Goal: Check status: Check status

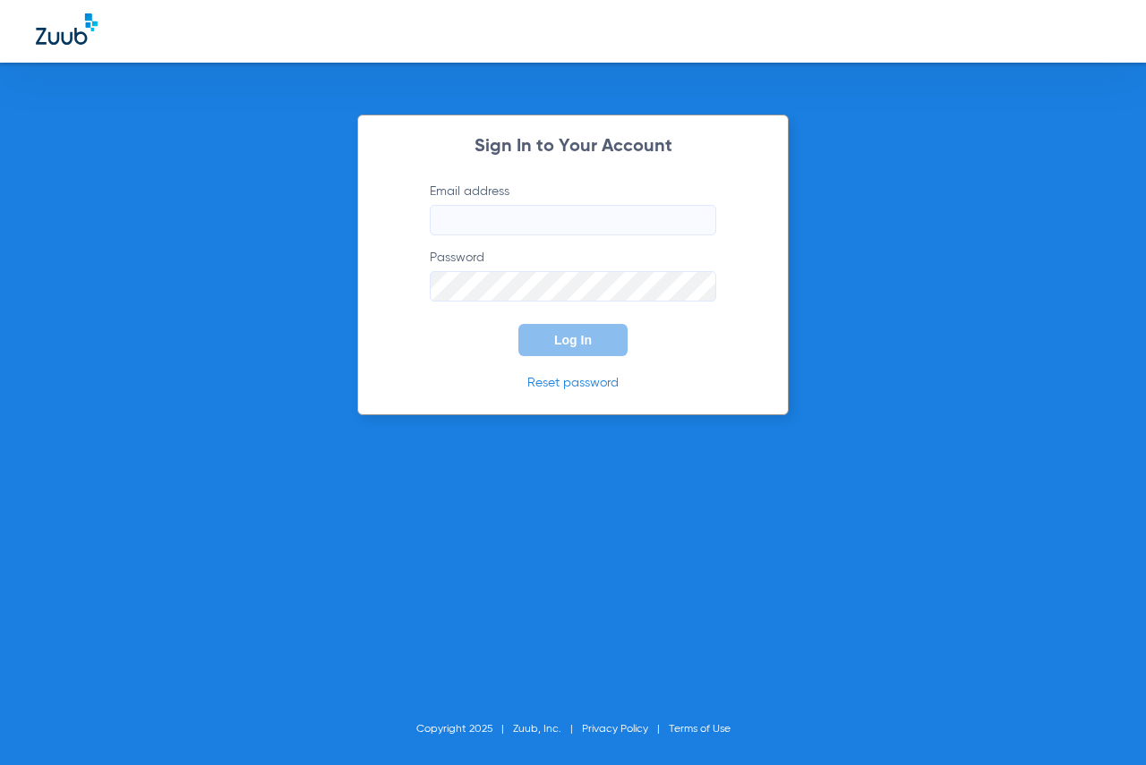
type input "[EMAIL_ADDRESS][DOMAIN_NAME]"
click at [579, 341] on span "Log In" at bounding box center [573, 340] width 38 height 14
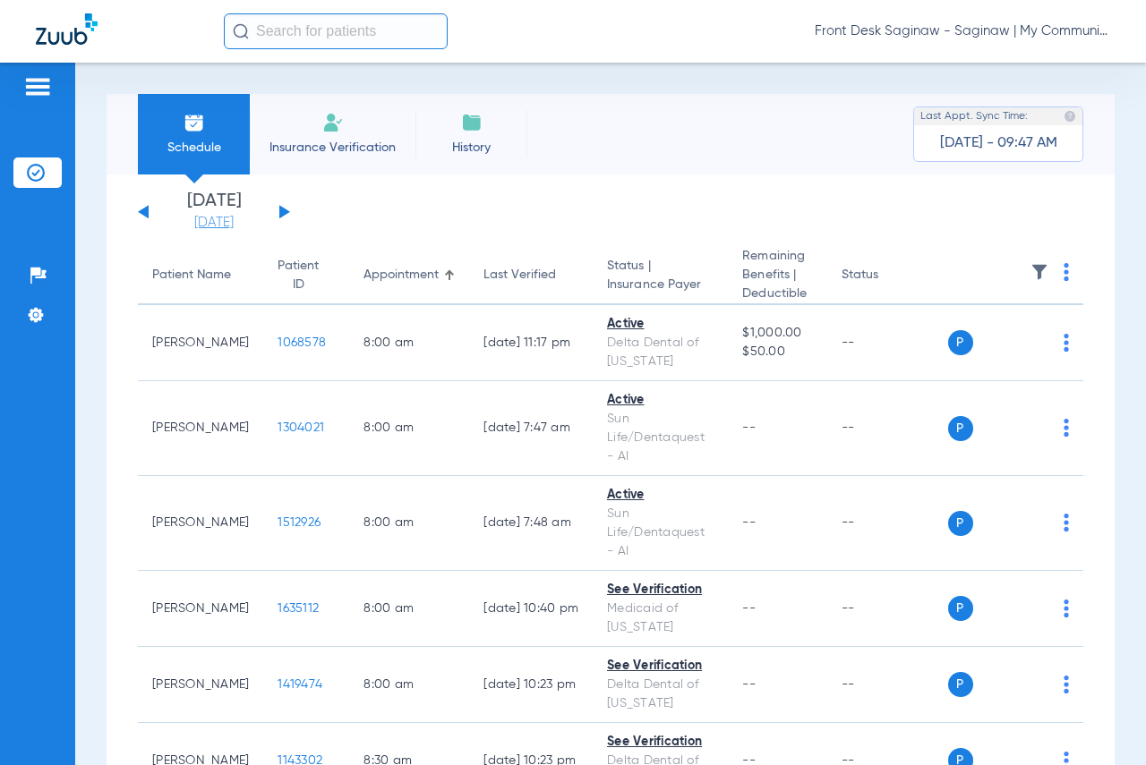
click at [234, 216] on link "[DATE]" at bounding box center [213, 223] width 107 height 18
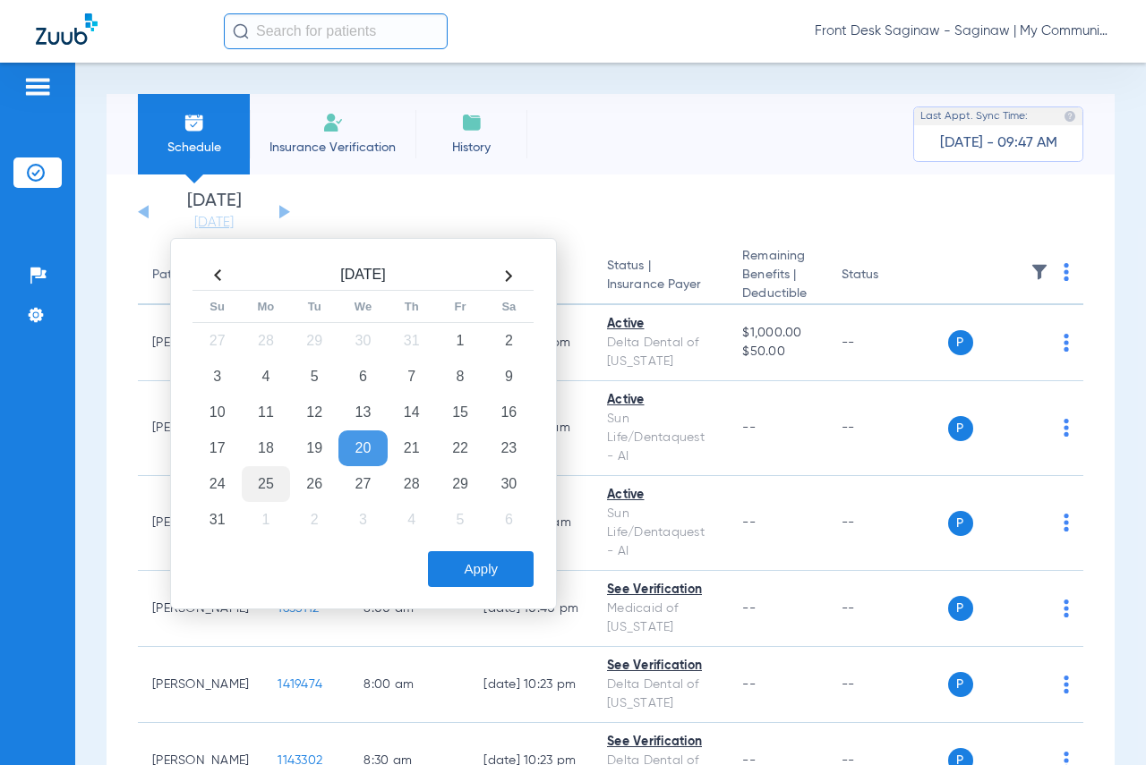
click at [257, 484] on td "25" at bounding box center [266, 484] width 48 height 36
click at [473, 564] on button "Apply" at bounding box center [481, 569] width 106 height 36
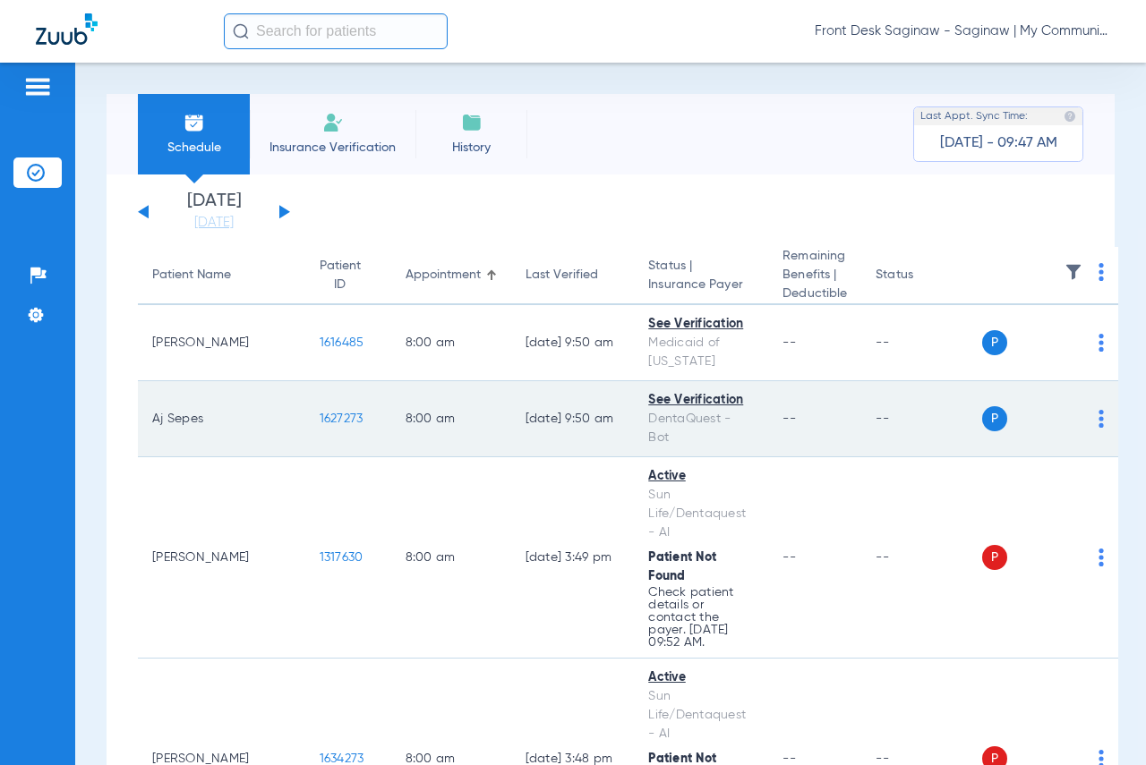
click at [320, 423] on span "1627273" at bounding box center [342, 419] width 44 height 13
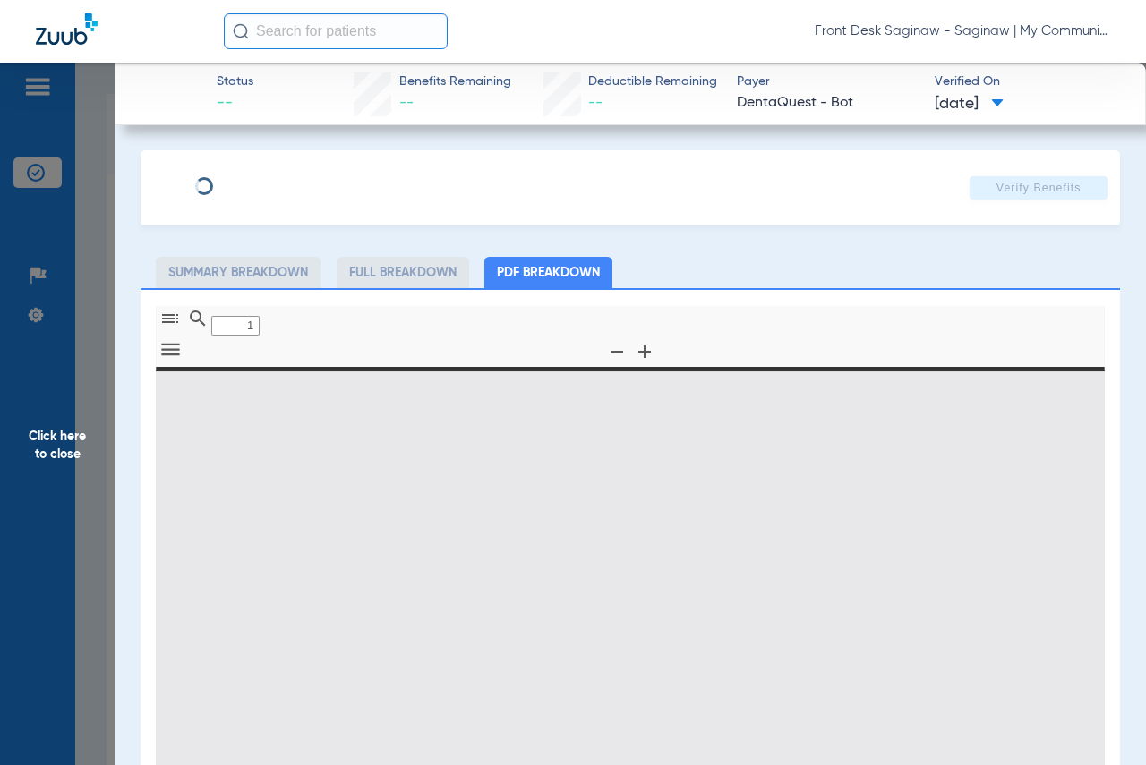
type input "0"
select select "page-width"
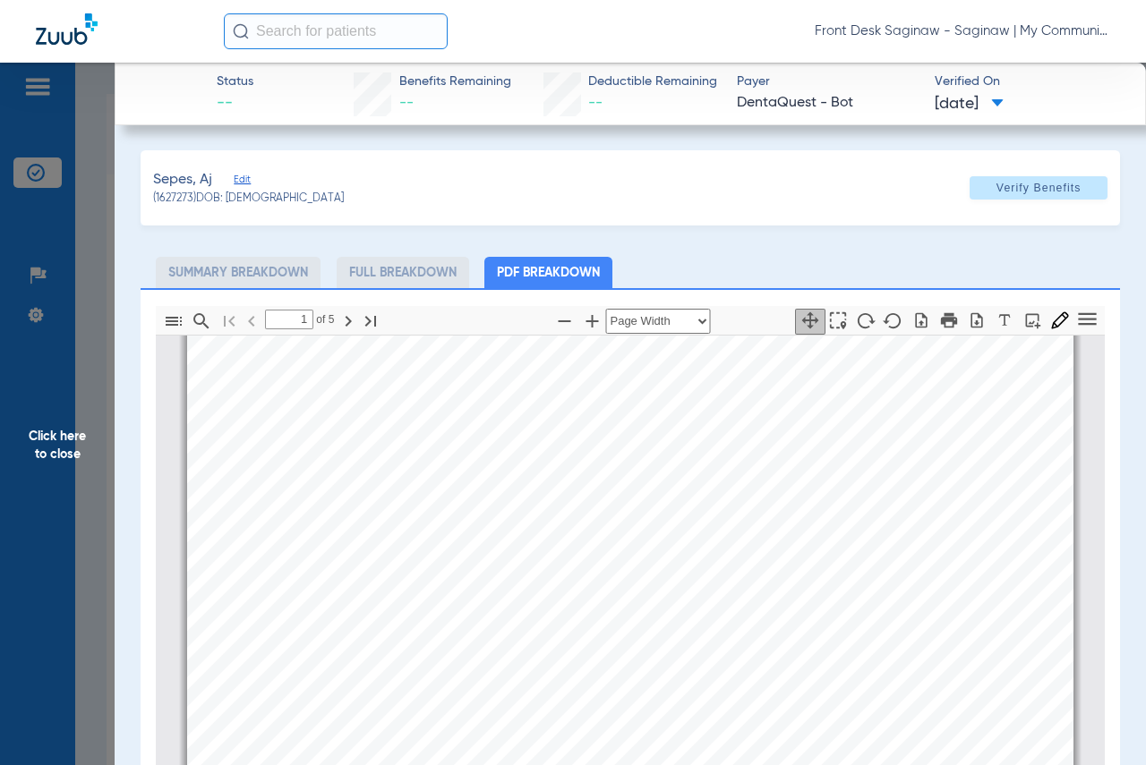
type input "2"
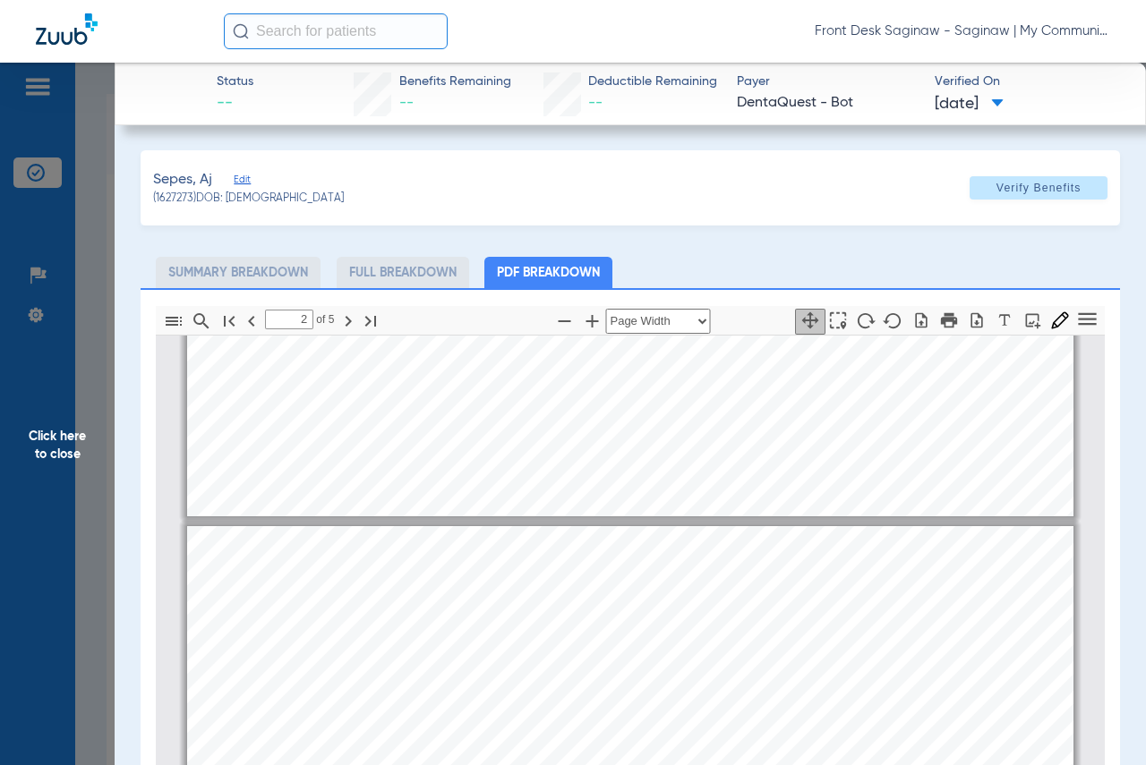
scroll to position [456, 0]
click at [96, 305] on span "Click here to close" at bounding box center [57, 445] width 115 height 765
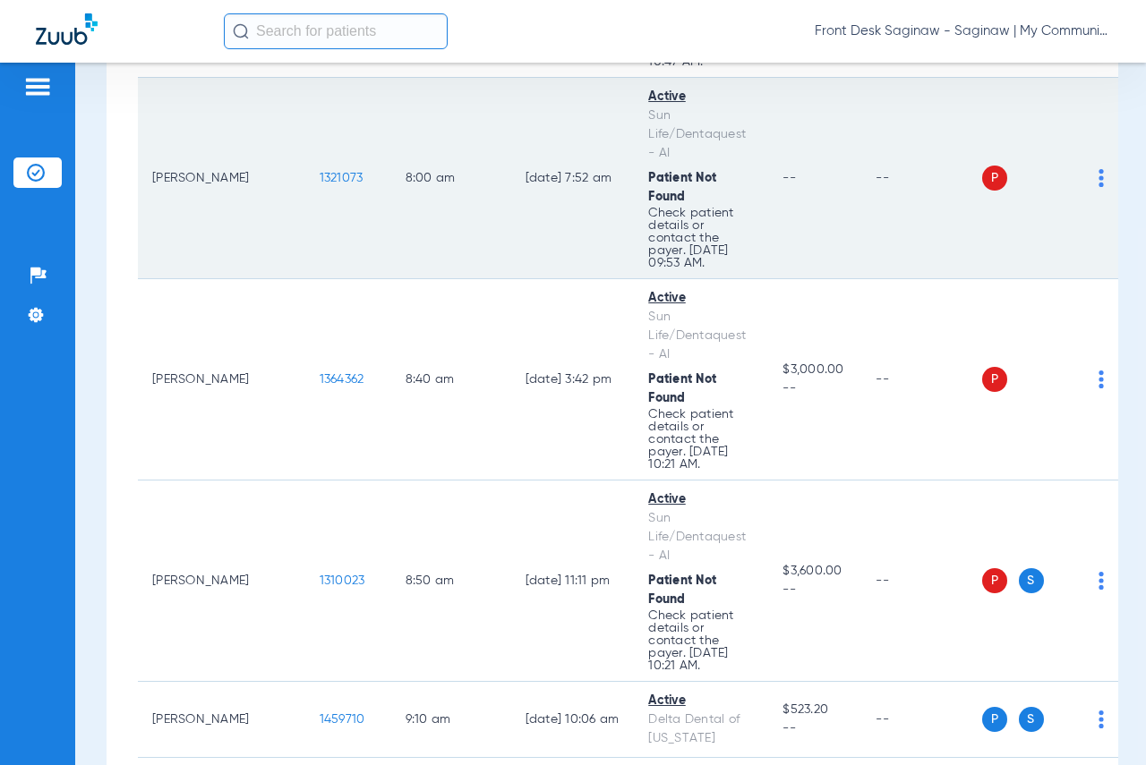
scroll to position [806, 0]
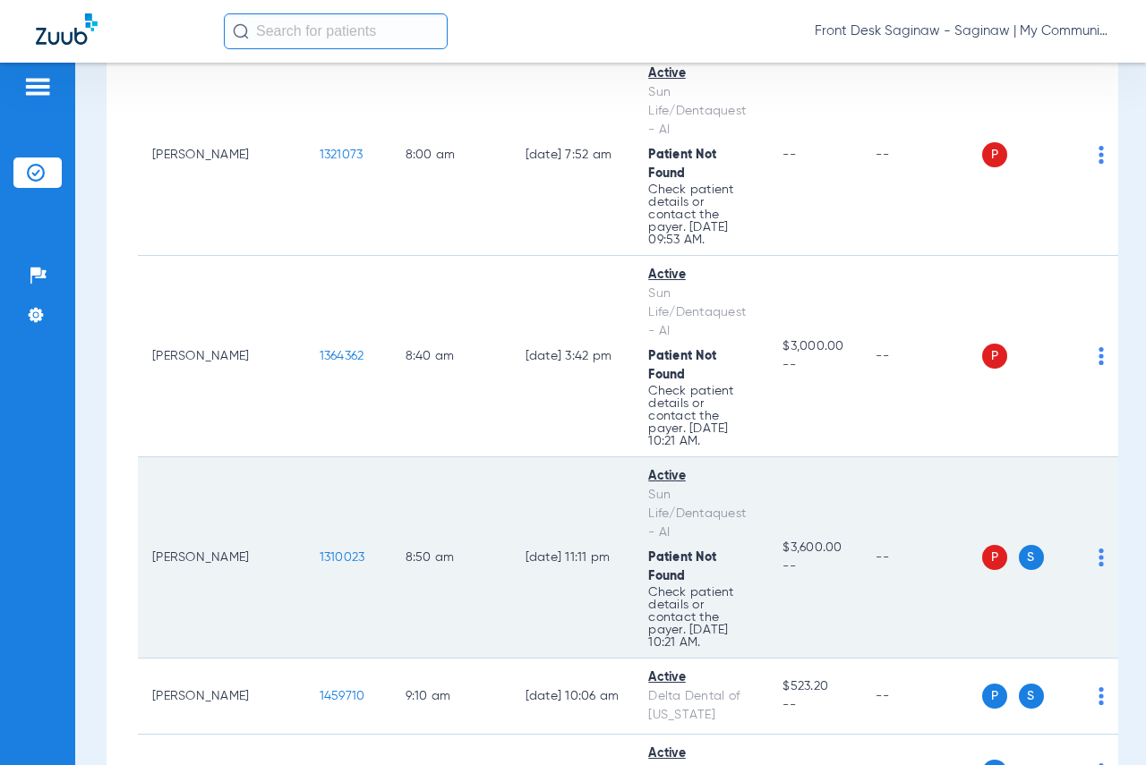
click at [320, 551] on span "1310023" at bounding box center [343, 557] width 46 height 13
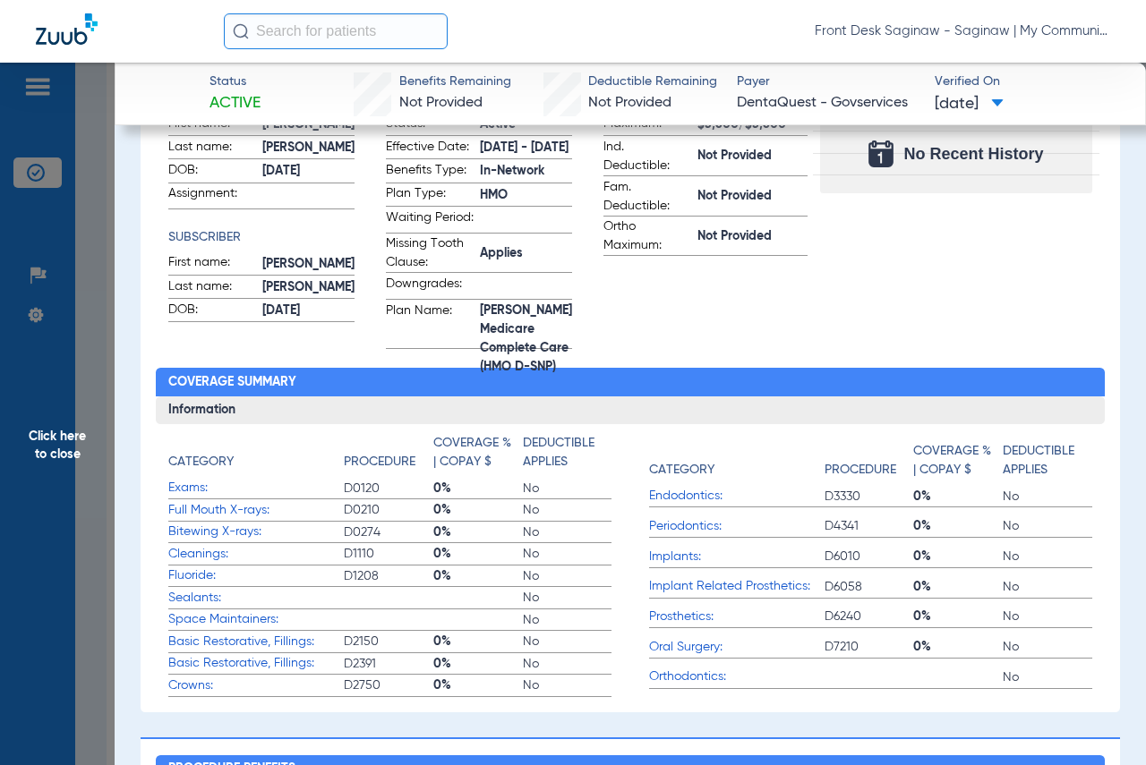
scroll to position [226, 0]
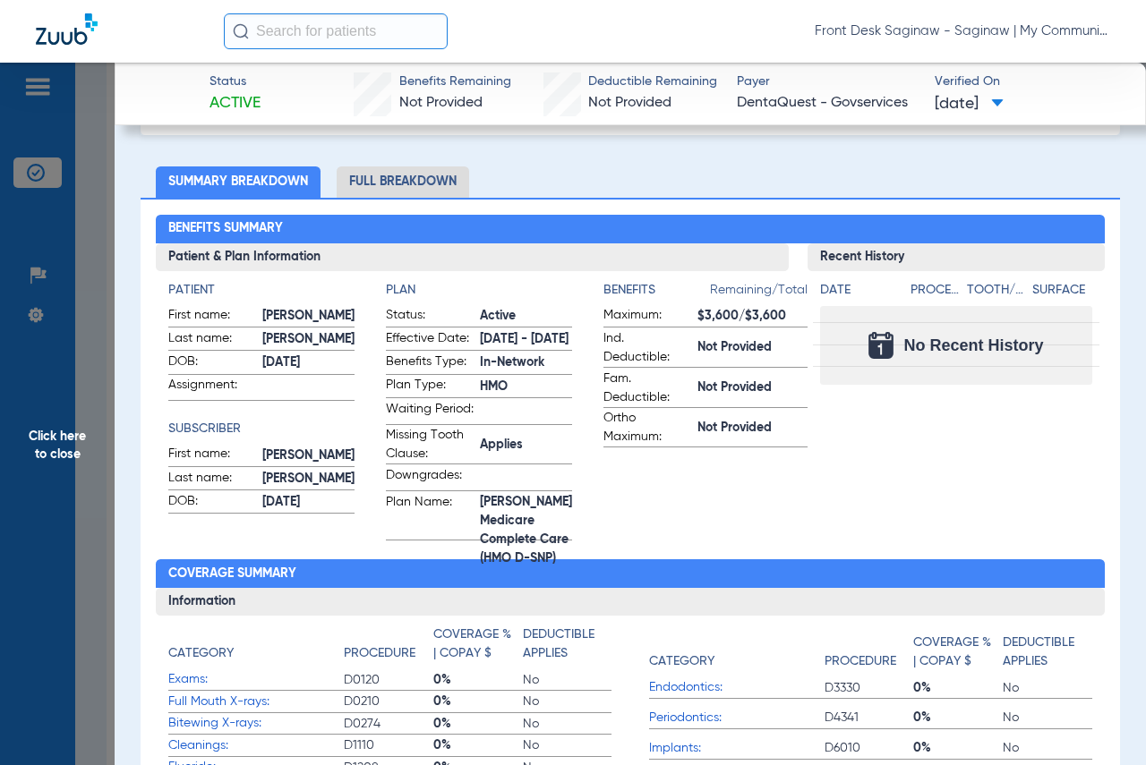
click at [84, 488] on span "Click here to close" at bounding box center [57, 445] width 115 height 765
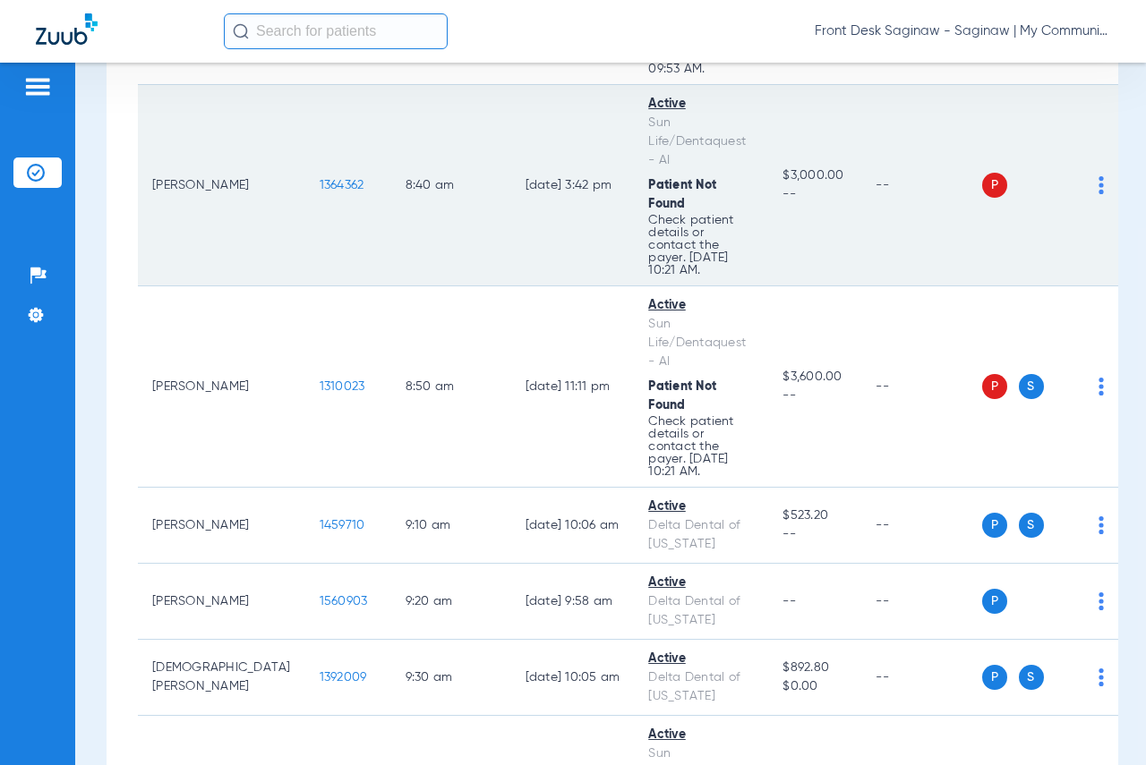
scroll to position [985, 0]
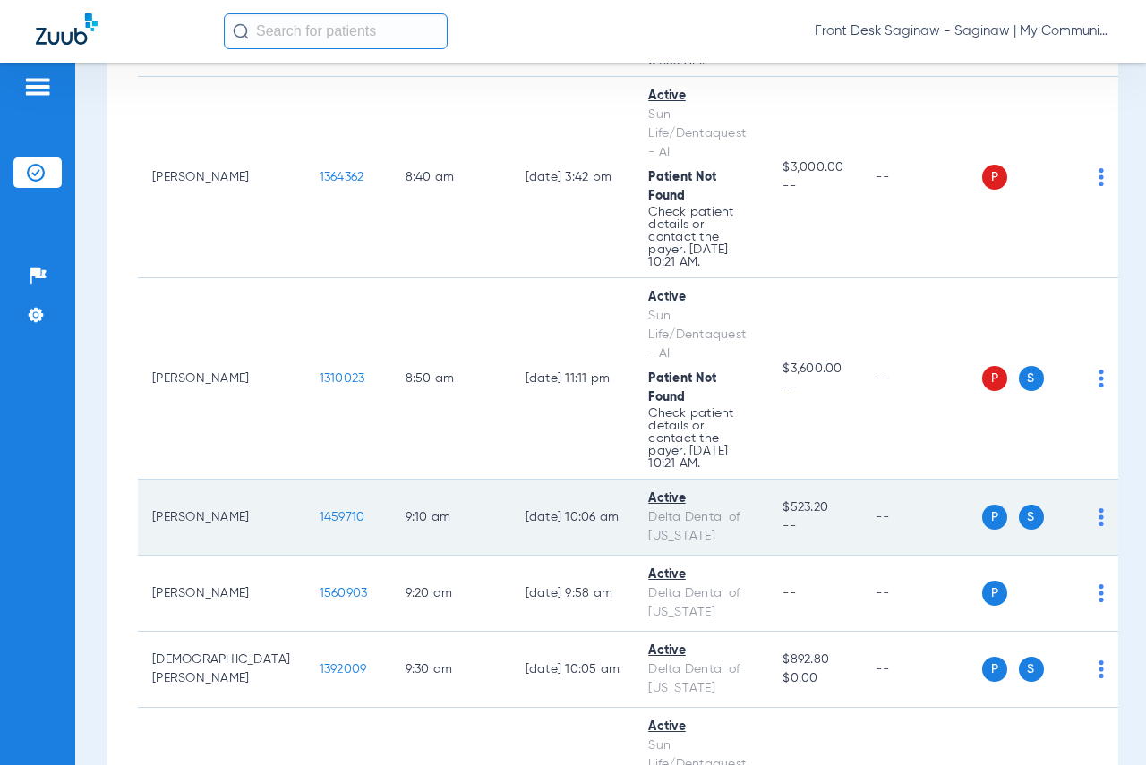
click at [320, 514] on span "1459710" at bounding box center [343, 517] width 46 height 13
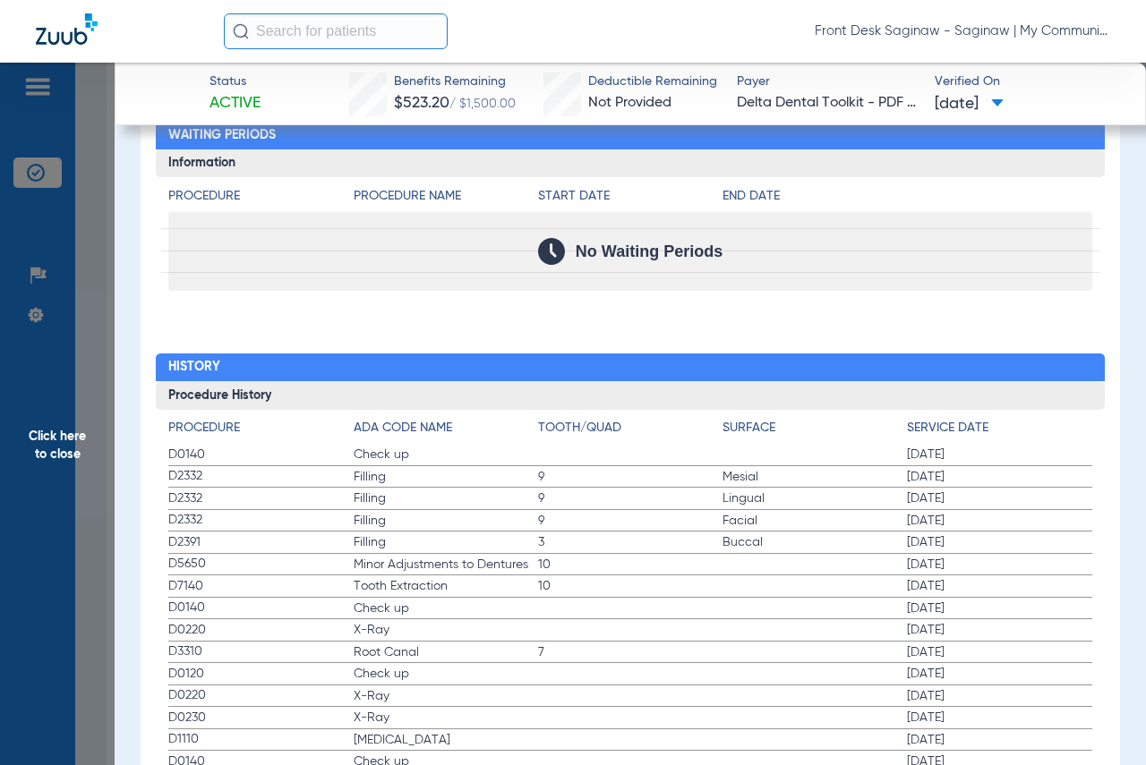
scroll to position [1880, 0]
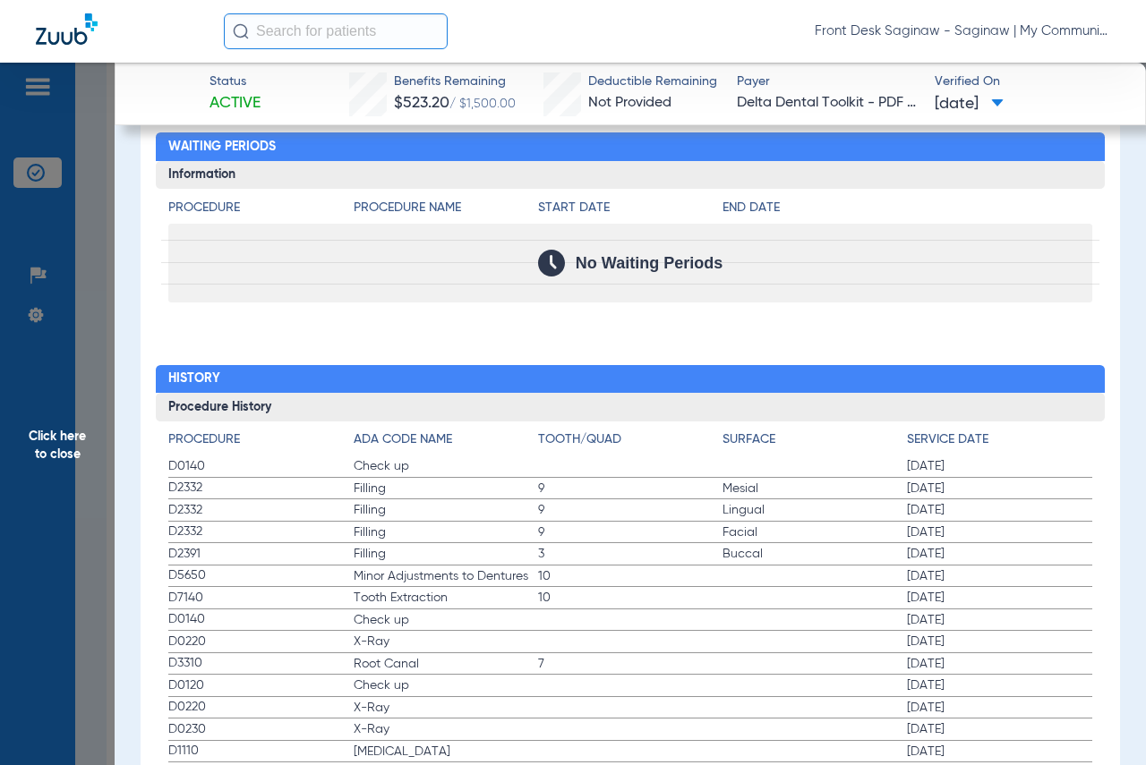
click at [6, 404] on span "Click here to close" at bounding box center [57, 445] width 115 height 765
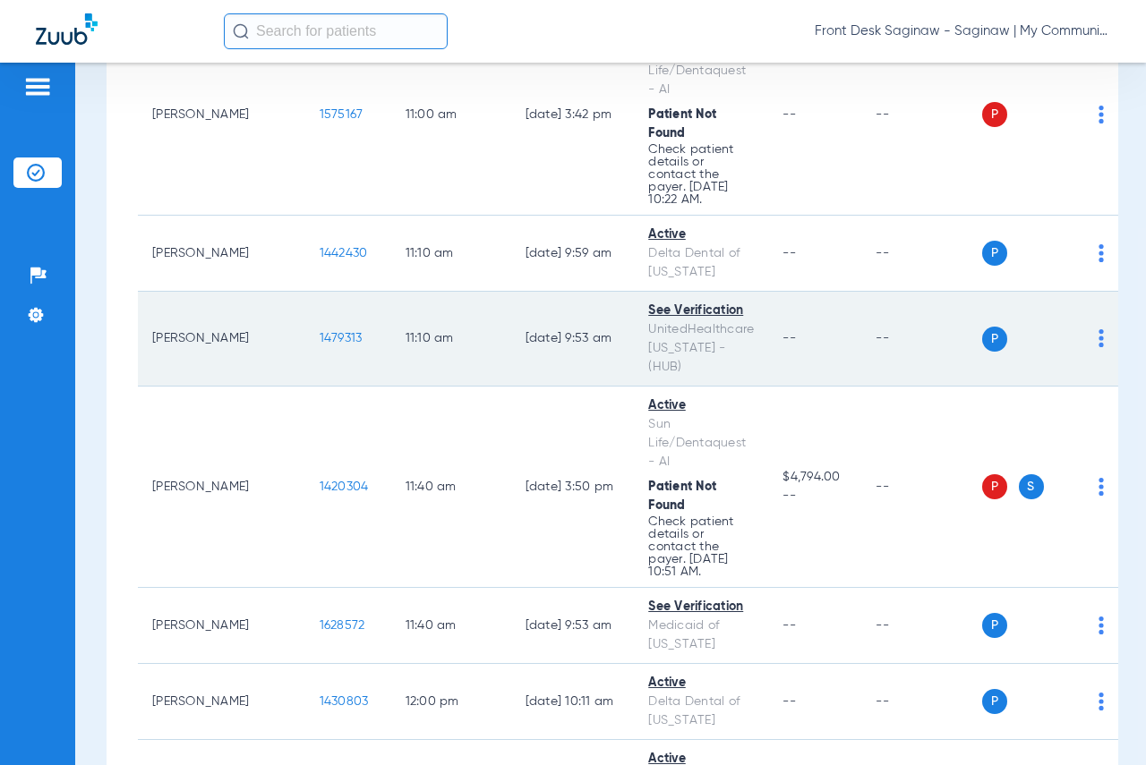
click at [320, 332] on span "1479313" at bounding box center [341, 338] width 43 height 13
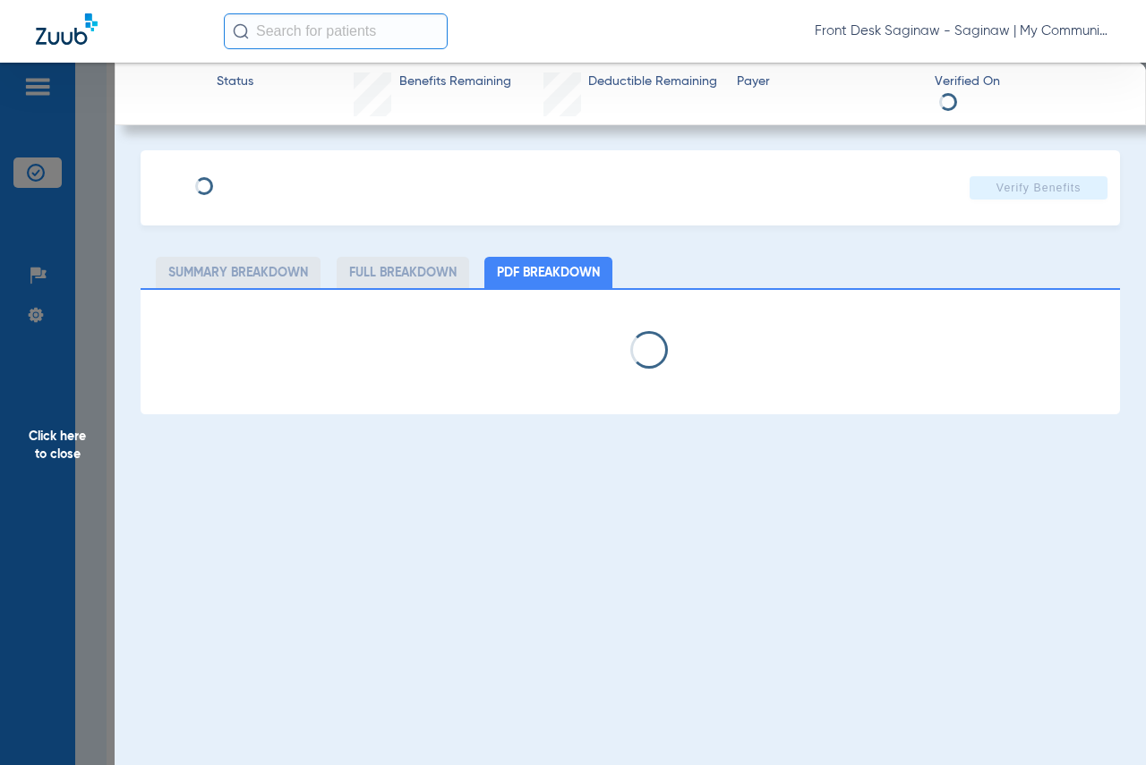
select select "page-width"
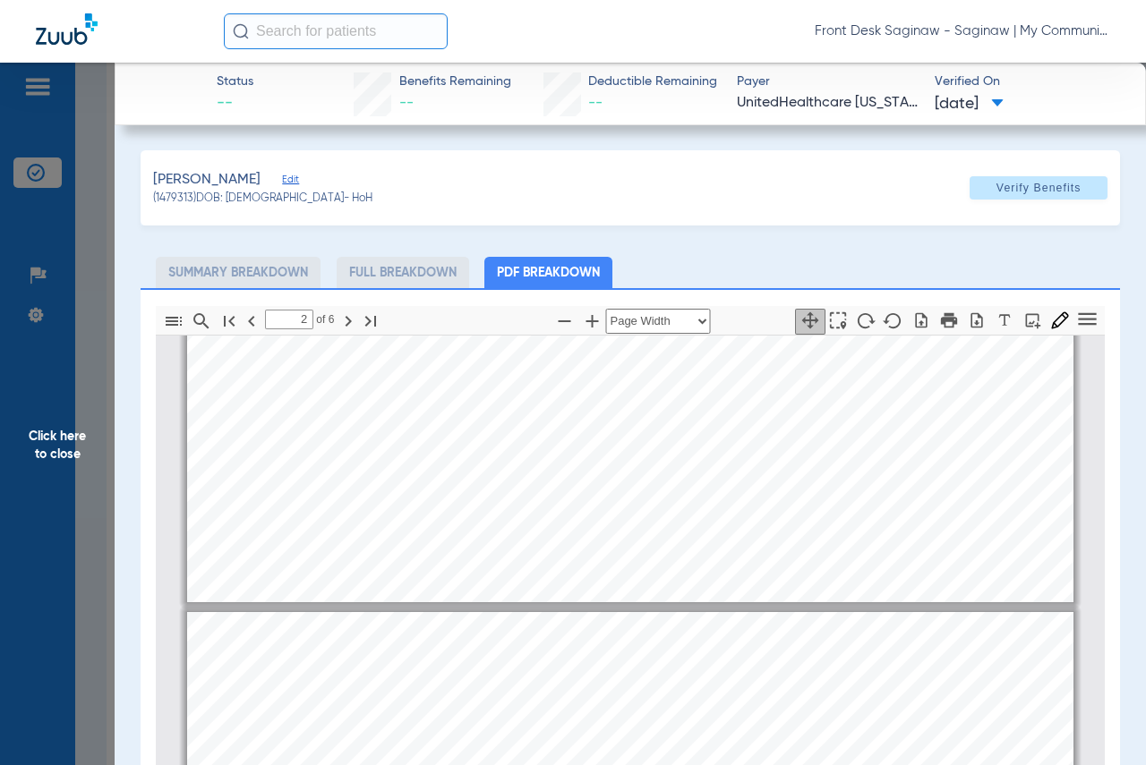
scroll to position [1352, 0]
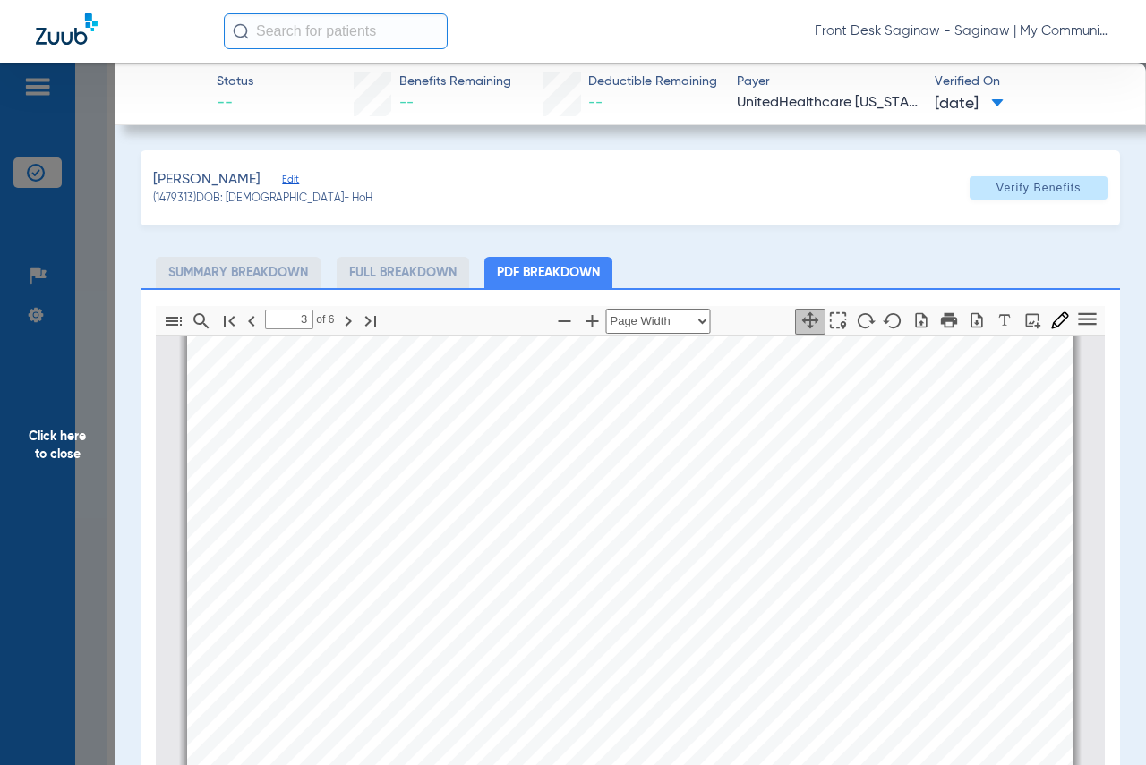
type input "4"
click at [74, 481] on span "Click here to close" at bounding box center [57, 445] width 115 height 765
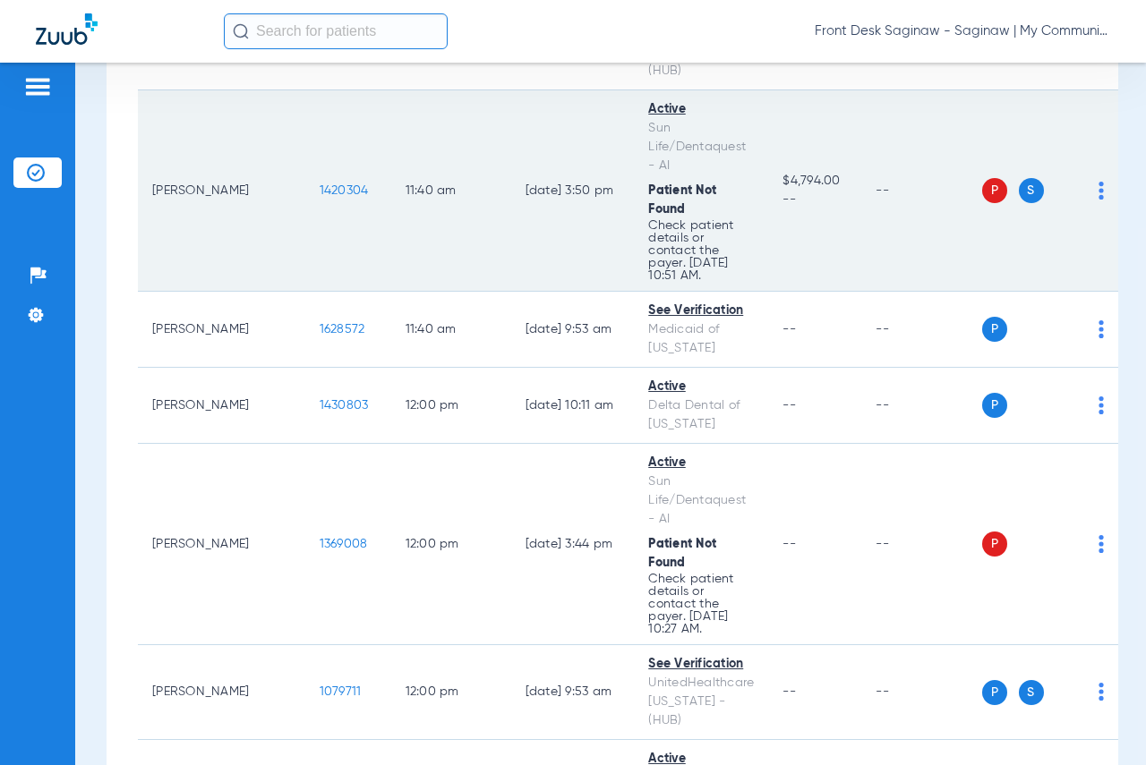
scroll to position [2238, 0]
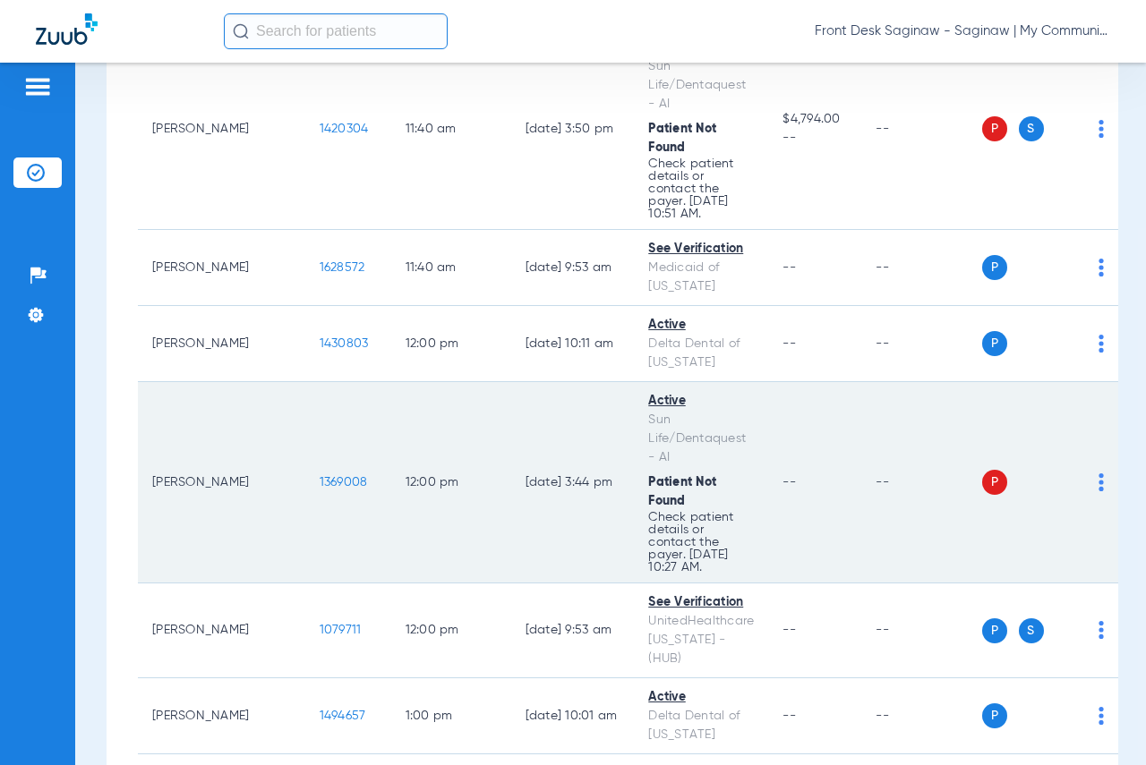
click at [320, 476] on span "1369008" at bounding box center [344, 482] width 48 height 13
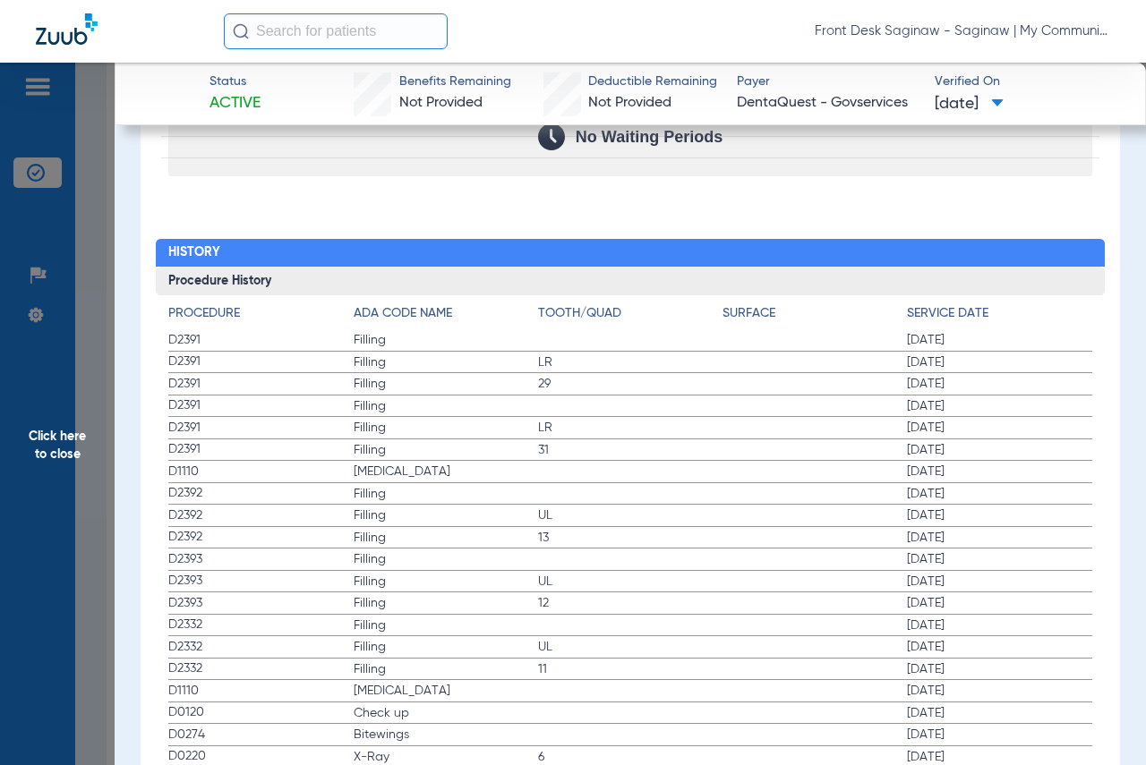
scroll to position [2059, 0]
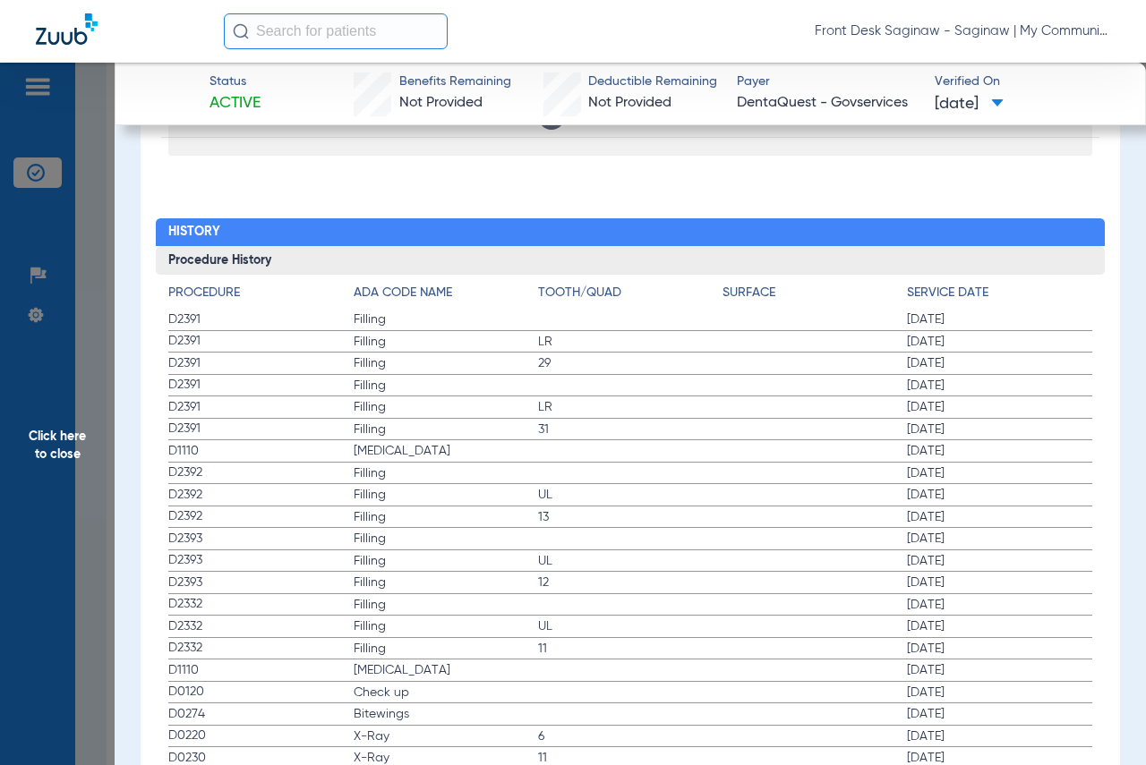
click at [0, 473] on span "Click here to close" at bounding box center [57, 445] width 115 height 765
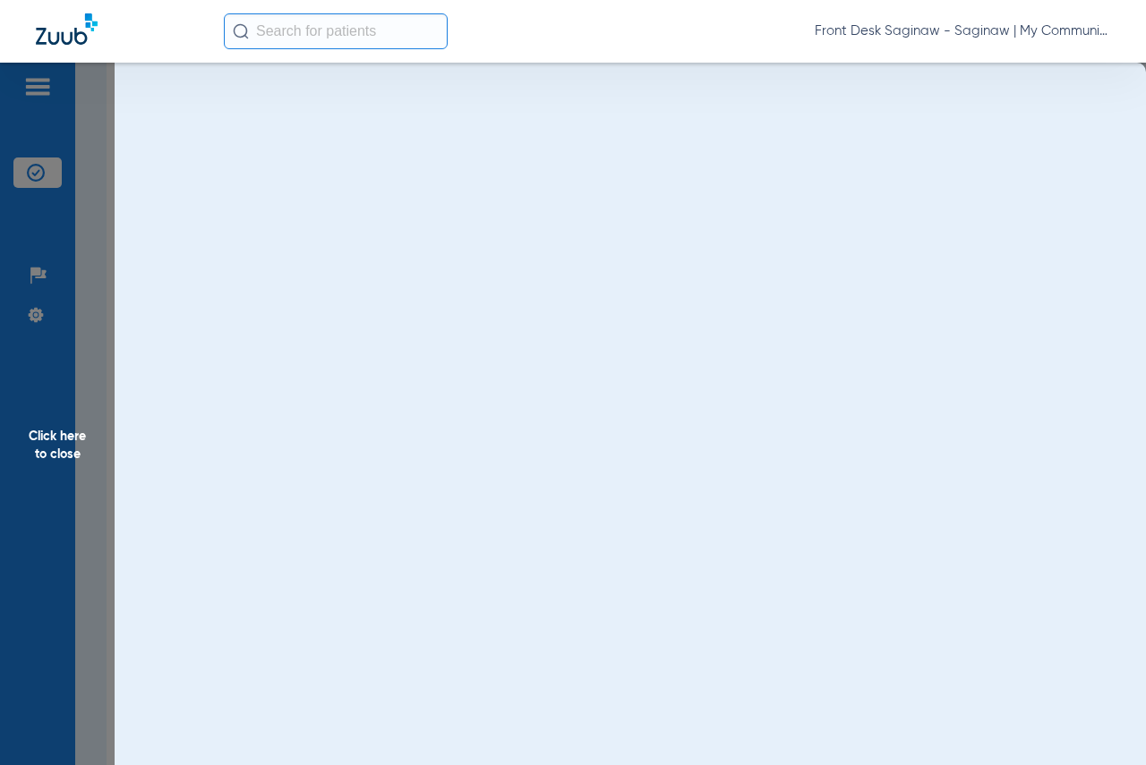
scroll to position [0, 0]
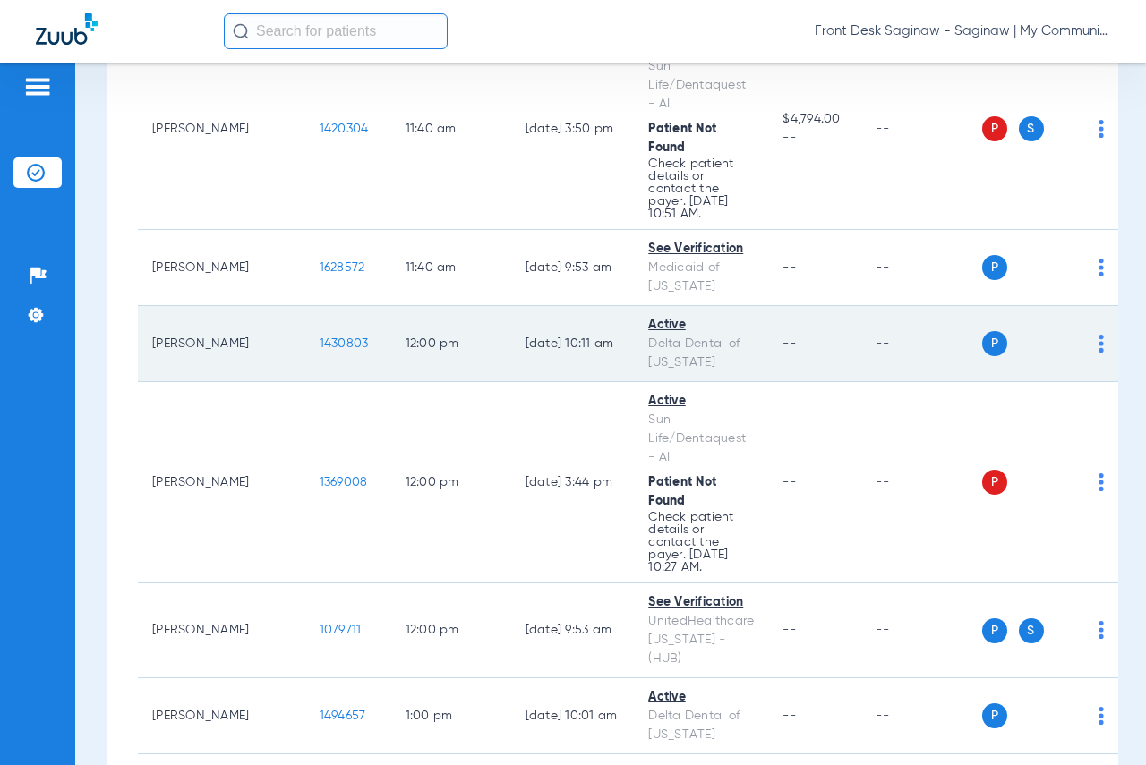
click at [320, 337] on span "1430803" at bounding box center [344, 343] width 49 height 13
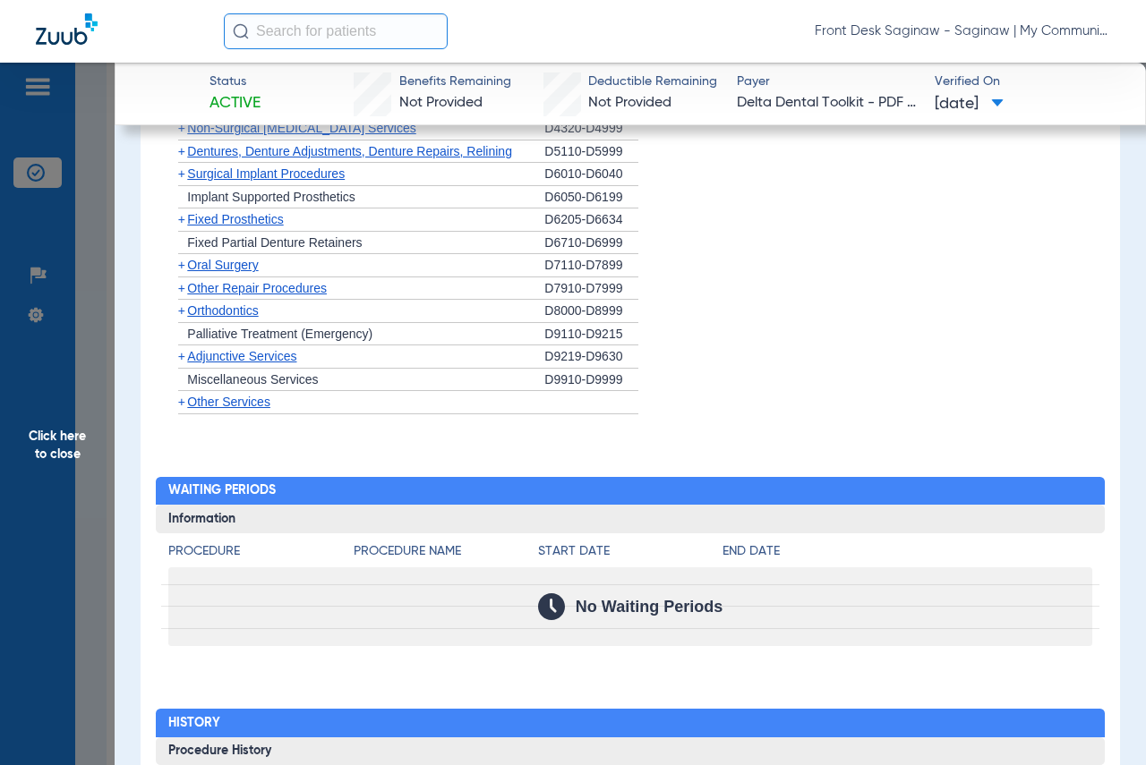
scroll to position [1880, 0]
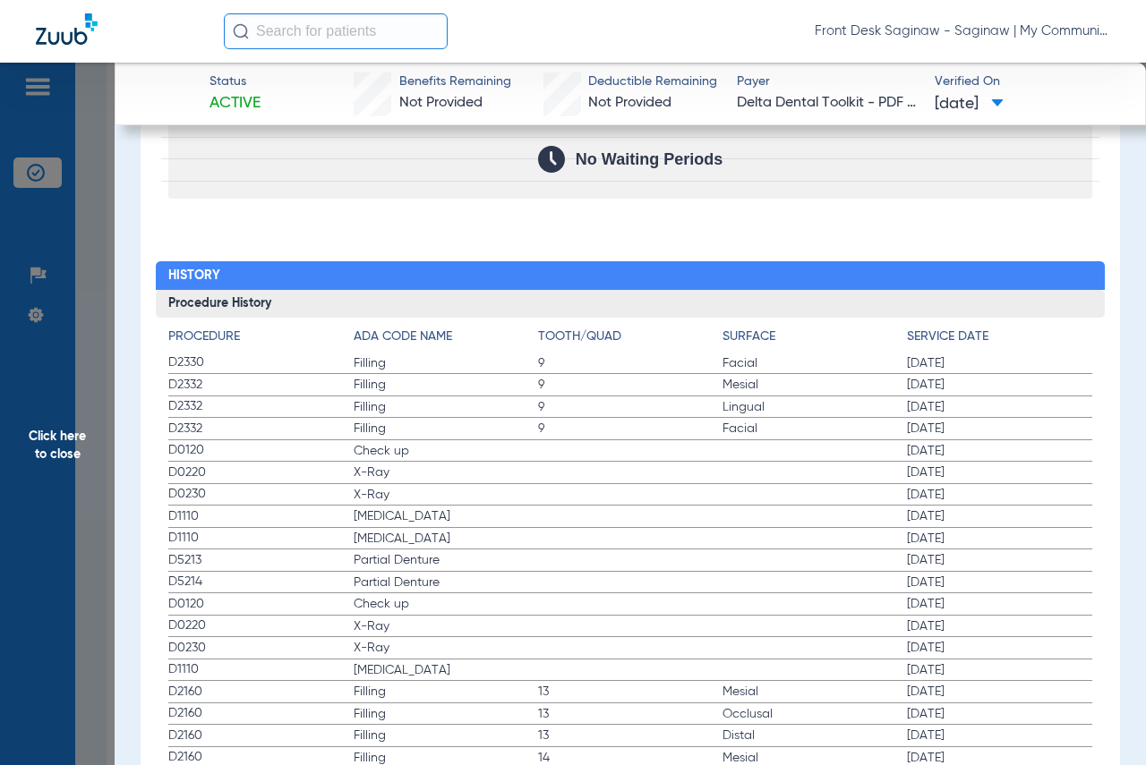
click at [55, 495] on span "Click here to close" at bounding box center [57, 445] width 115 height 765
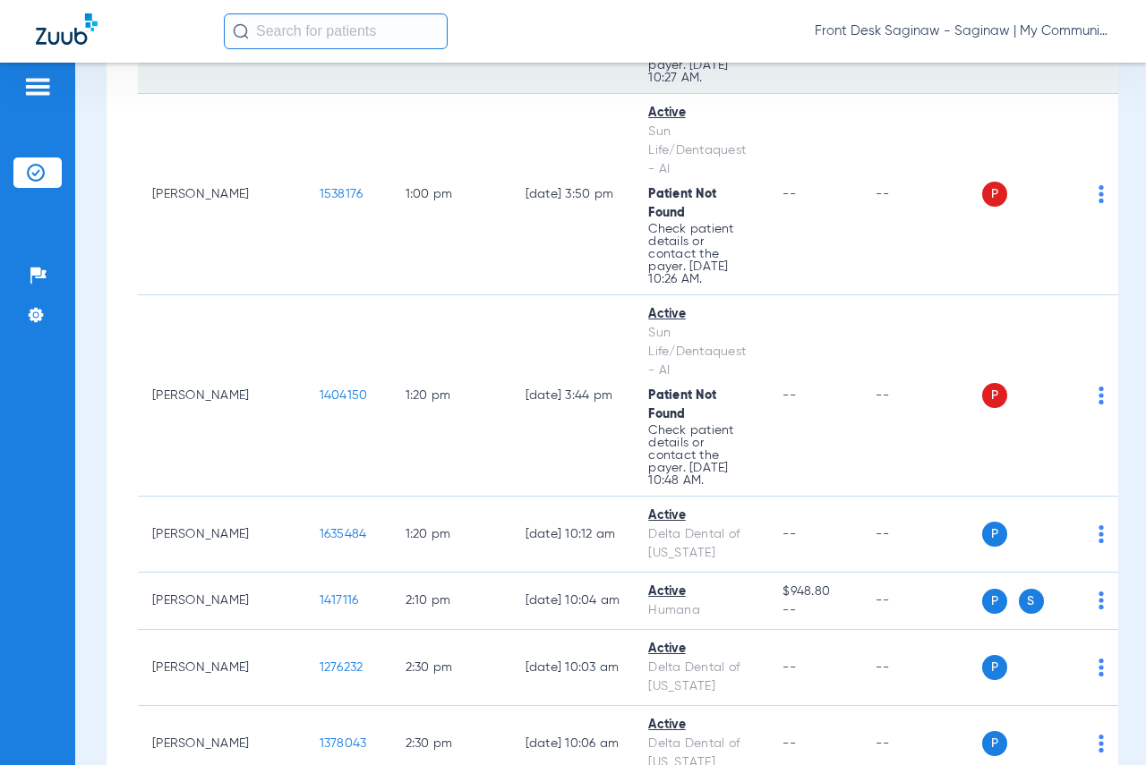
scroll to position [3133, 0]
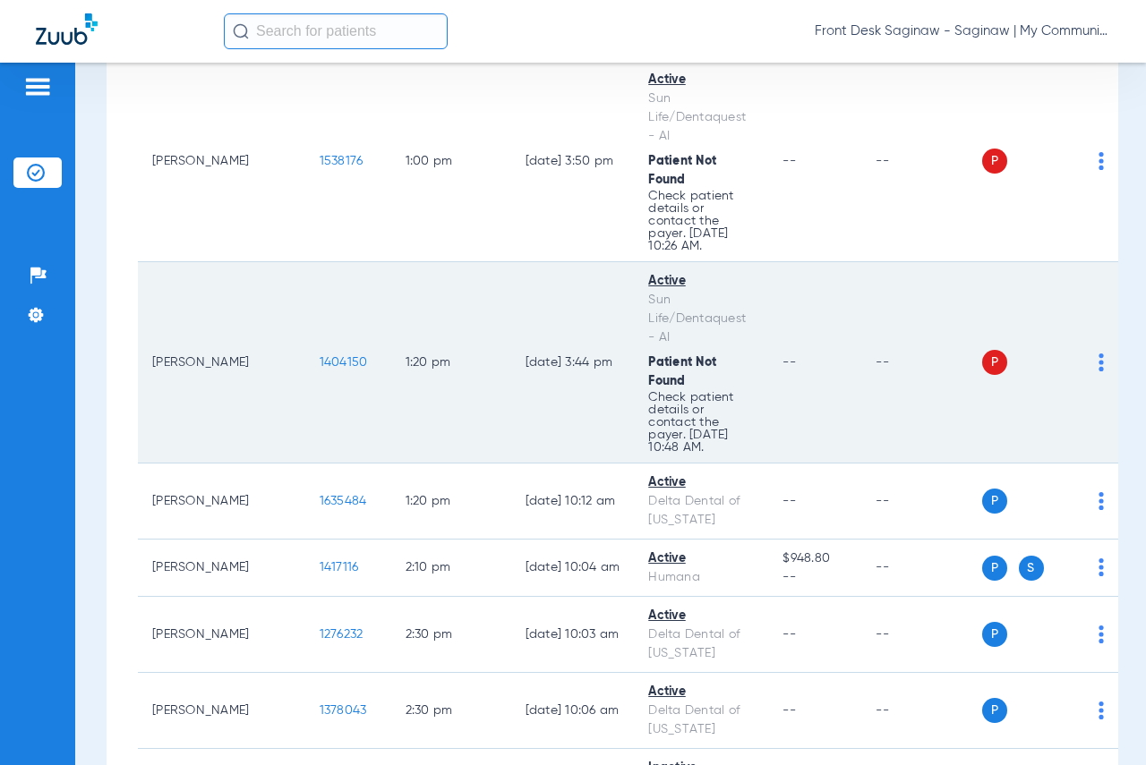
click at [320, 356] on span "1404150" at bounding box center [344, 362] width 48 height 13
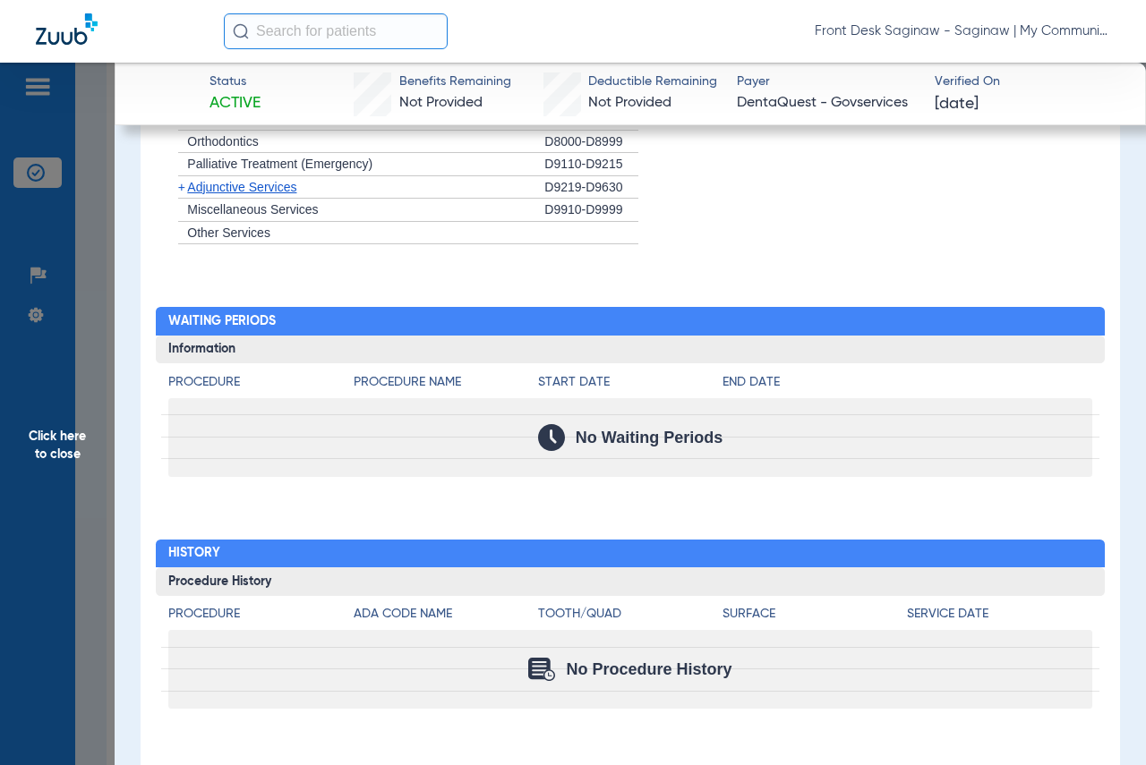
scroll to position [1740, 0]
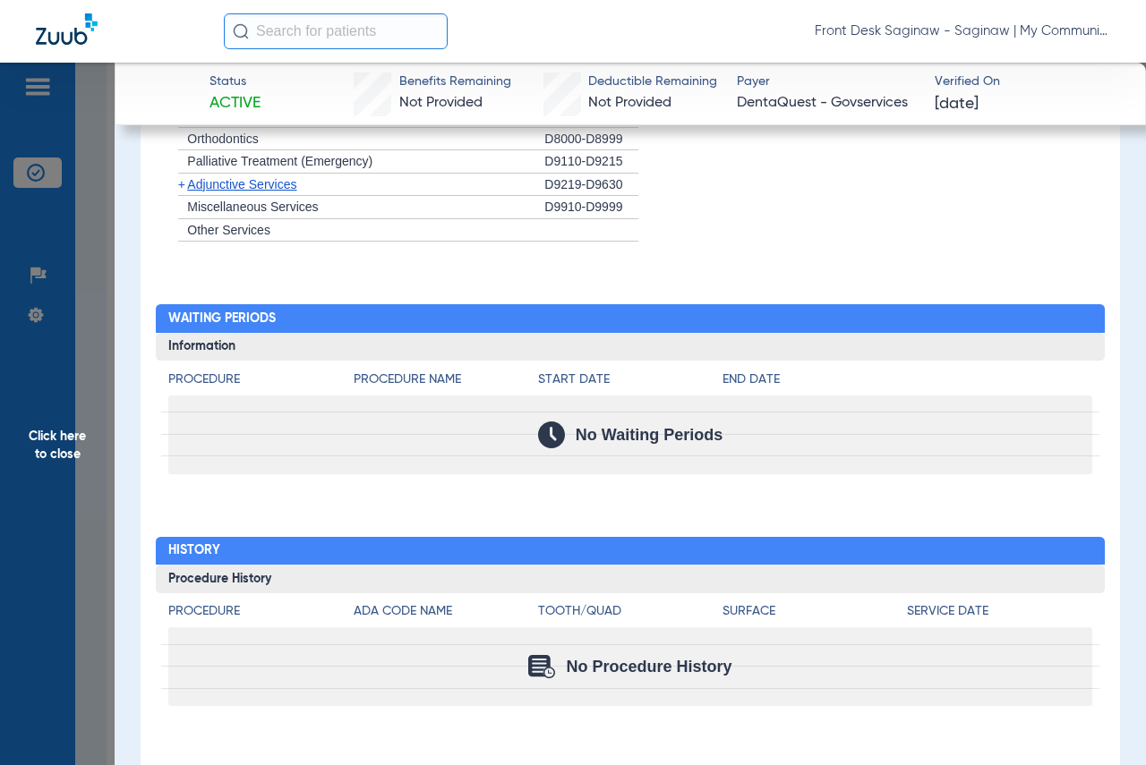
click at [28, 518] on span "Click here to close" at bounding box center [57, 445] width 115 height 765
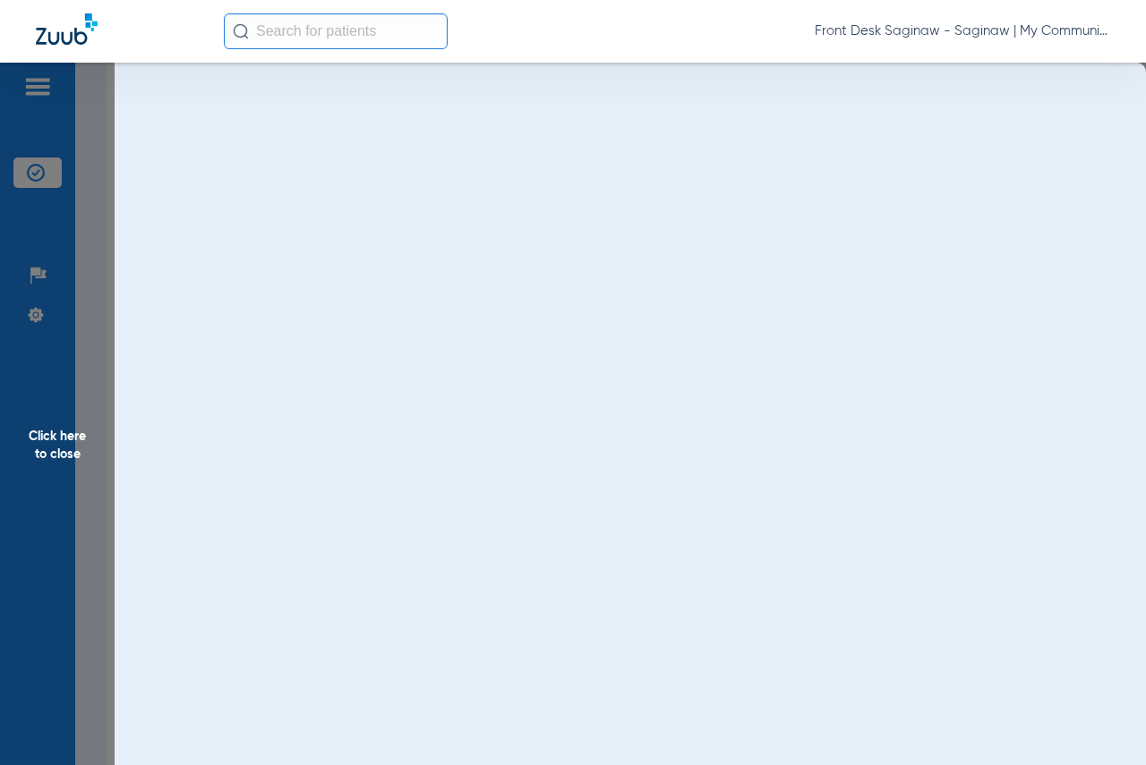
scroll to position [0, 0]
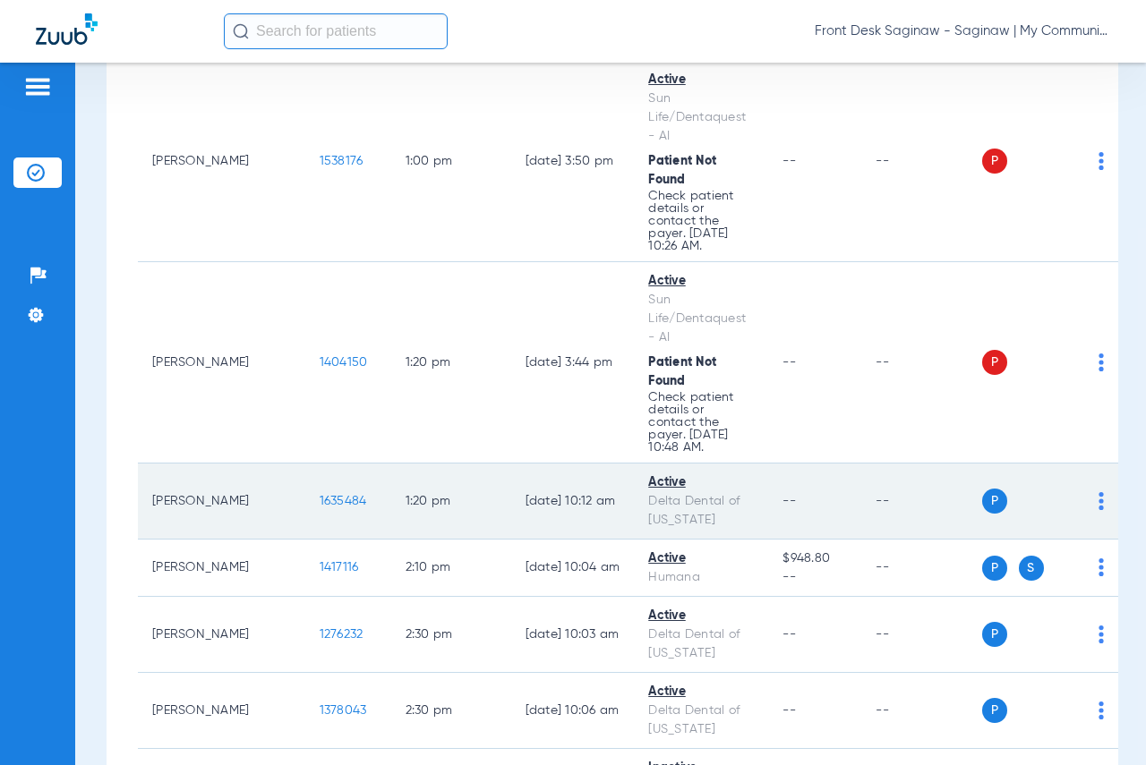
click at [320, 495] on span "1635484" at bounding box center [343, 501] width 47 height 13
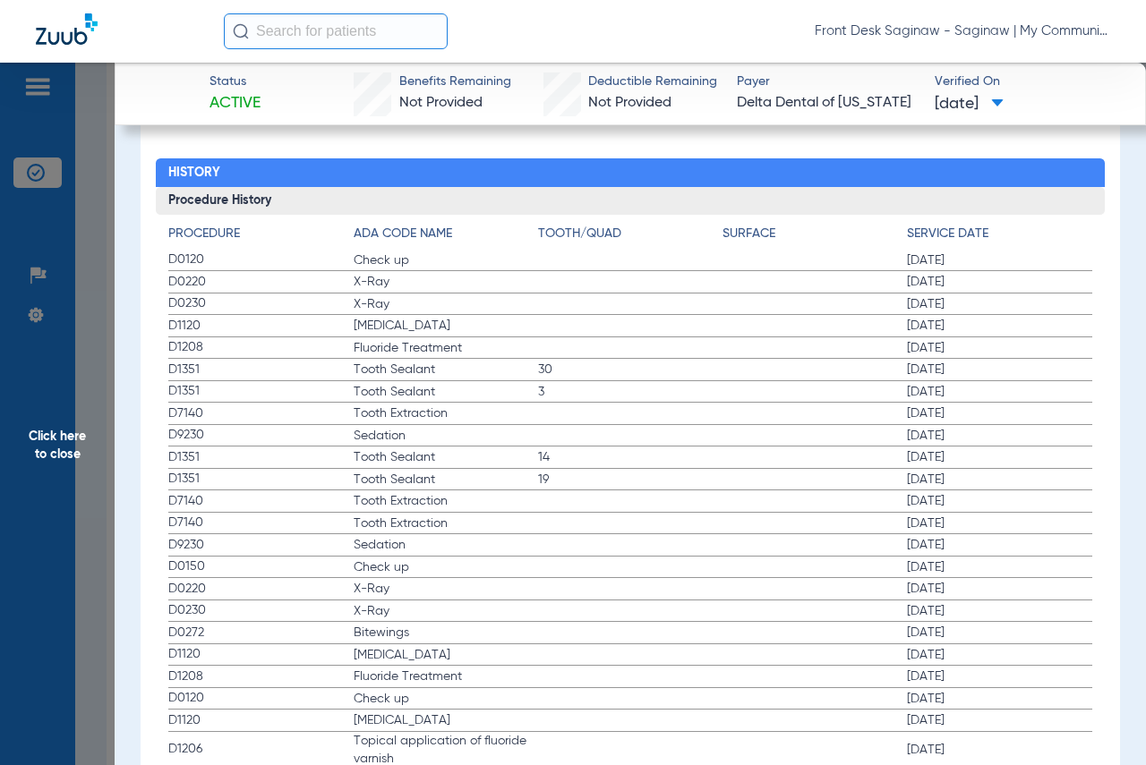
scroll to position [1880, 0]
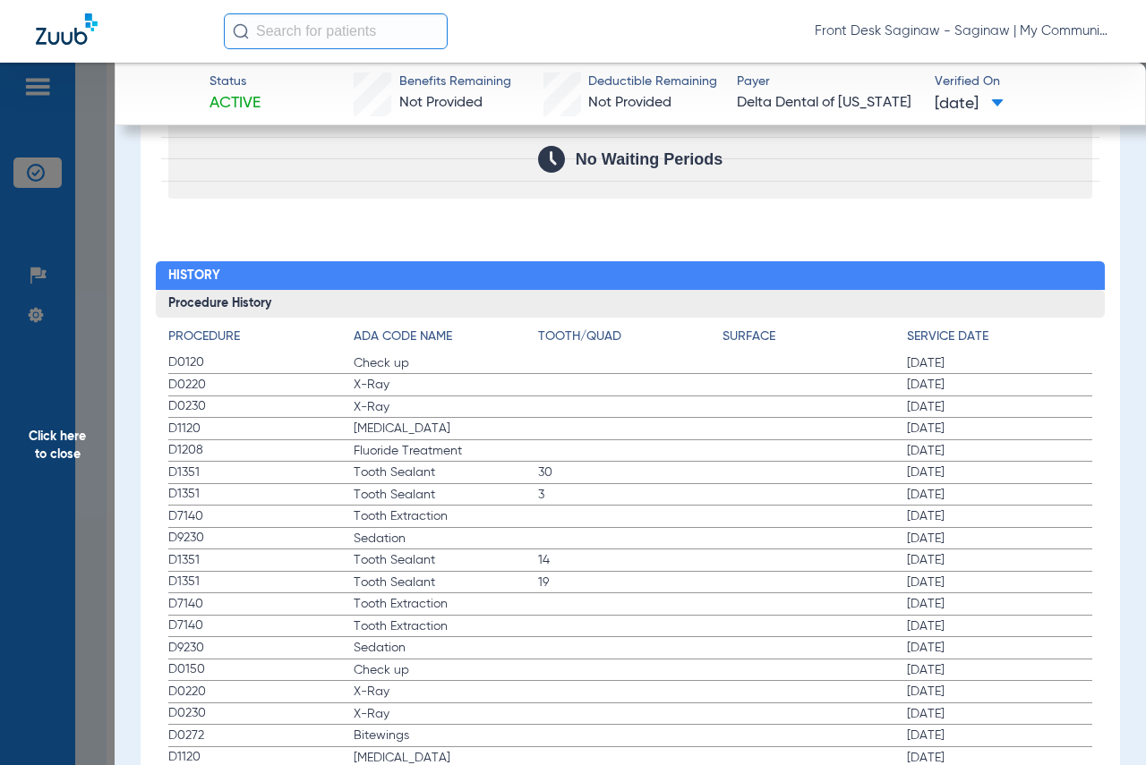
click at [21, 467] on span "Click here to close" at bounding box center [57, 445] width 115 height 765
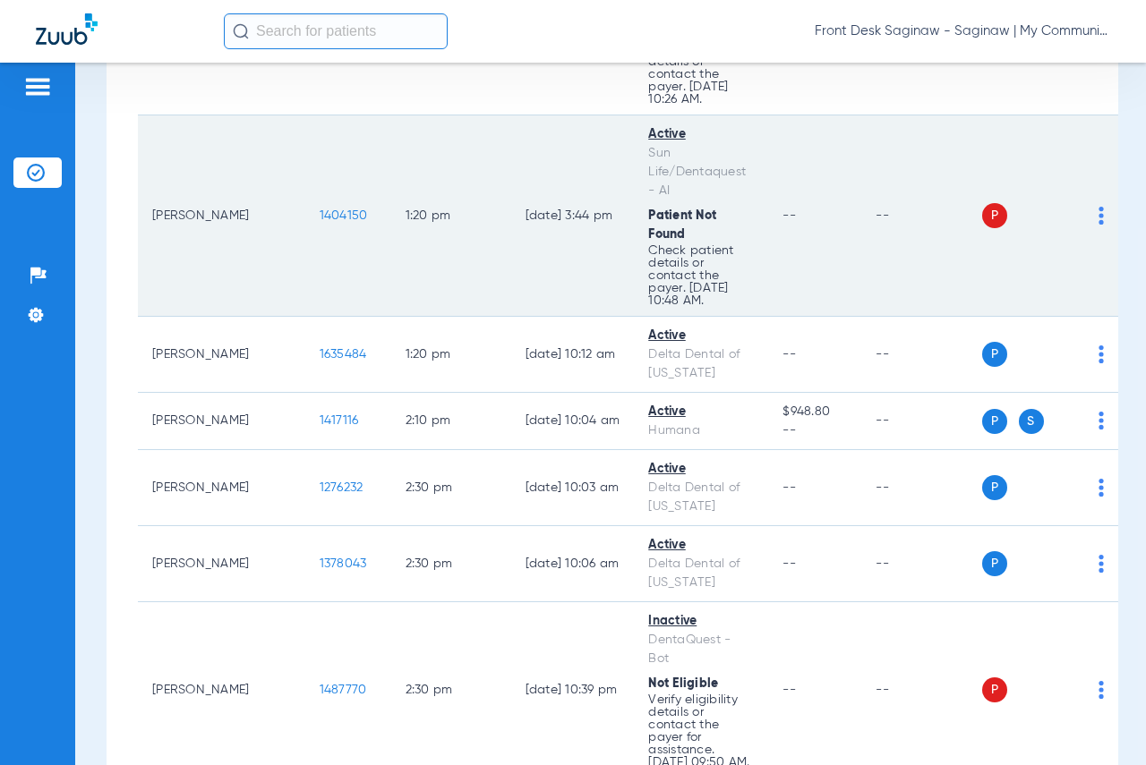
scroll to position [3312, 0]
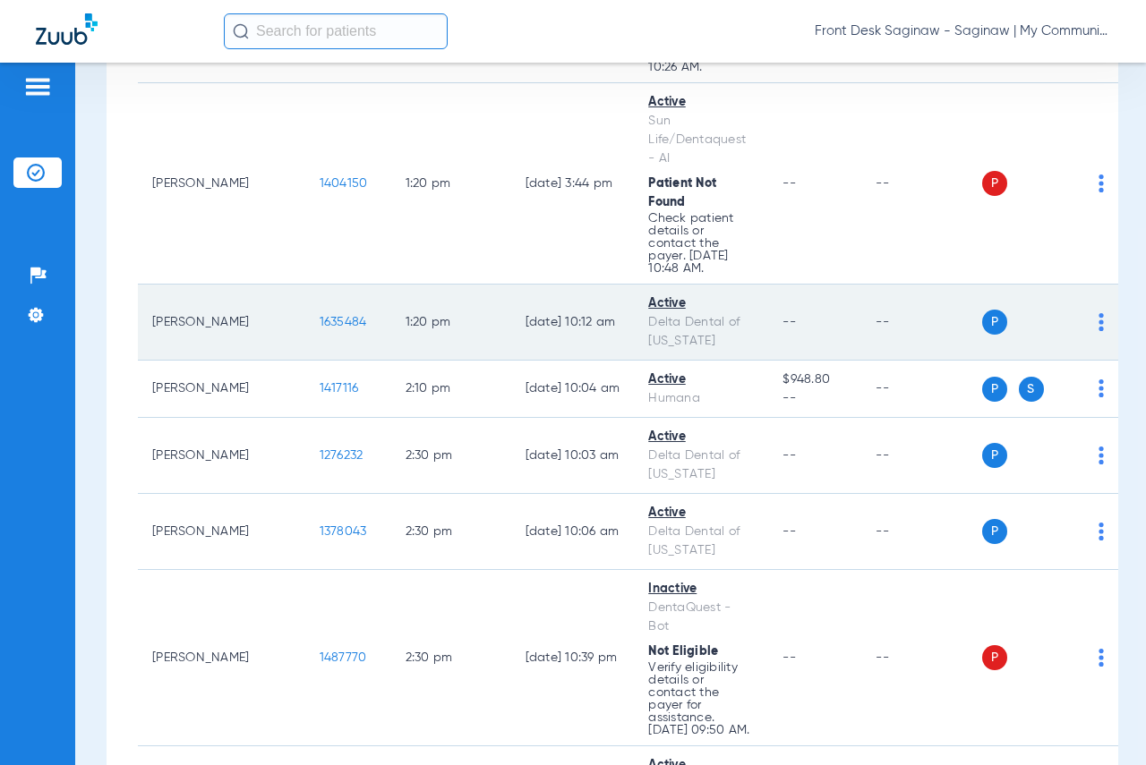
click at [320, 316] on span "1635484" at bounding box center [343, 322] width 47 height 13
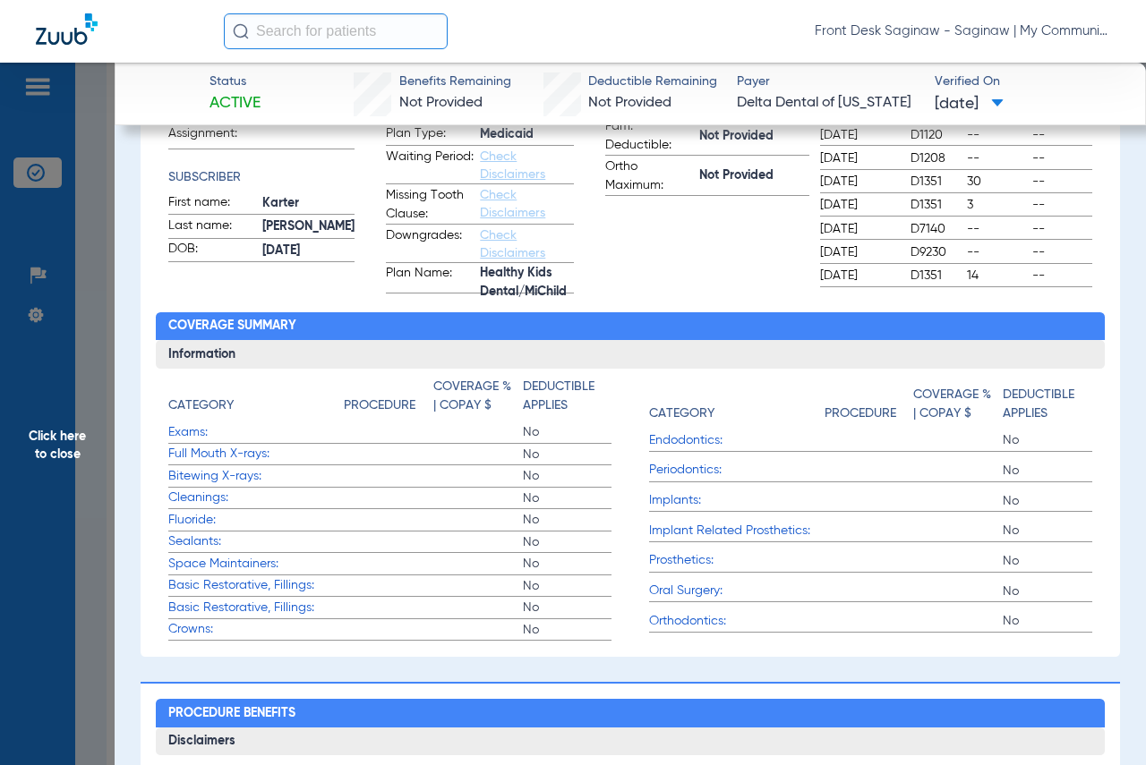
scroll to position [358, 0]
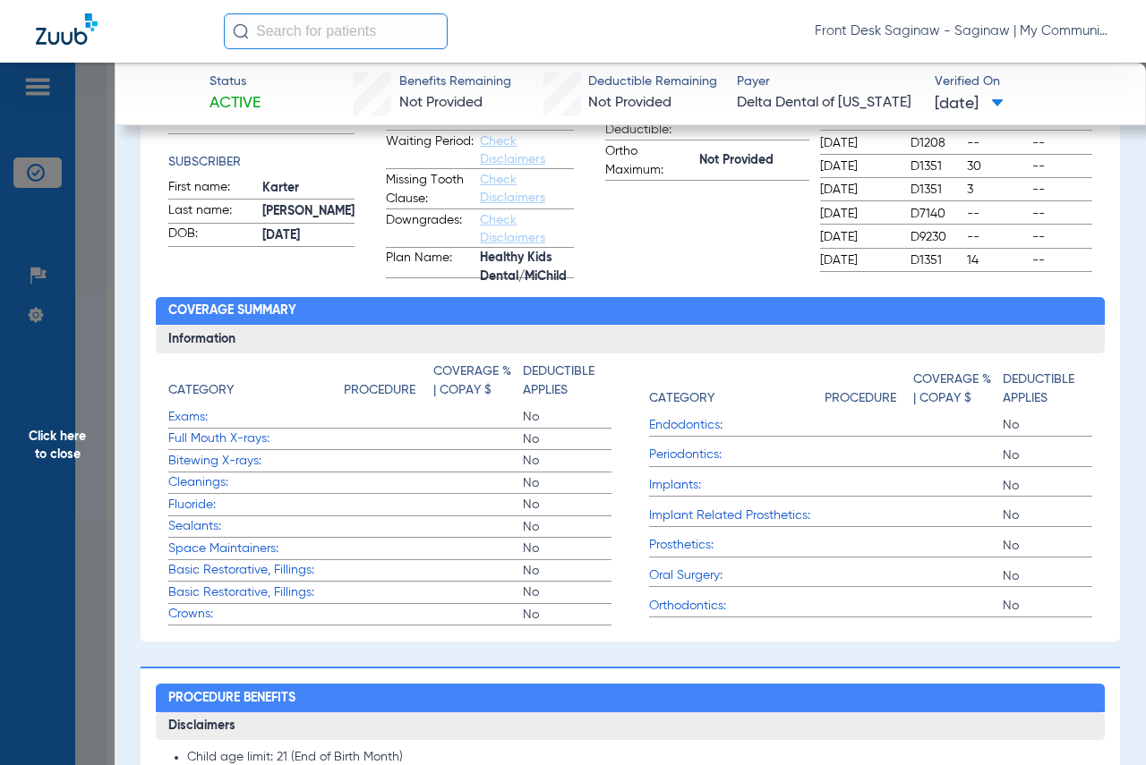
drag, startPoint x: 0, startPoint y: 565, endPoint x: 13, endPoint y: 564, distance: 13.5
click at [1, 565] on span "Click here to close" at bounding box center [57, 445] width 115 height 765
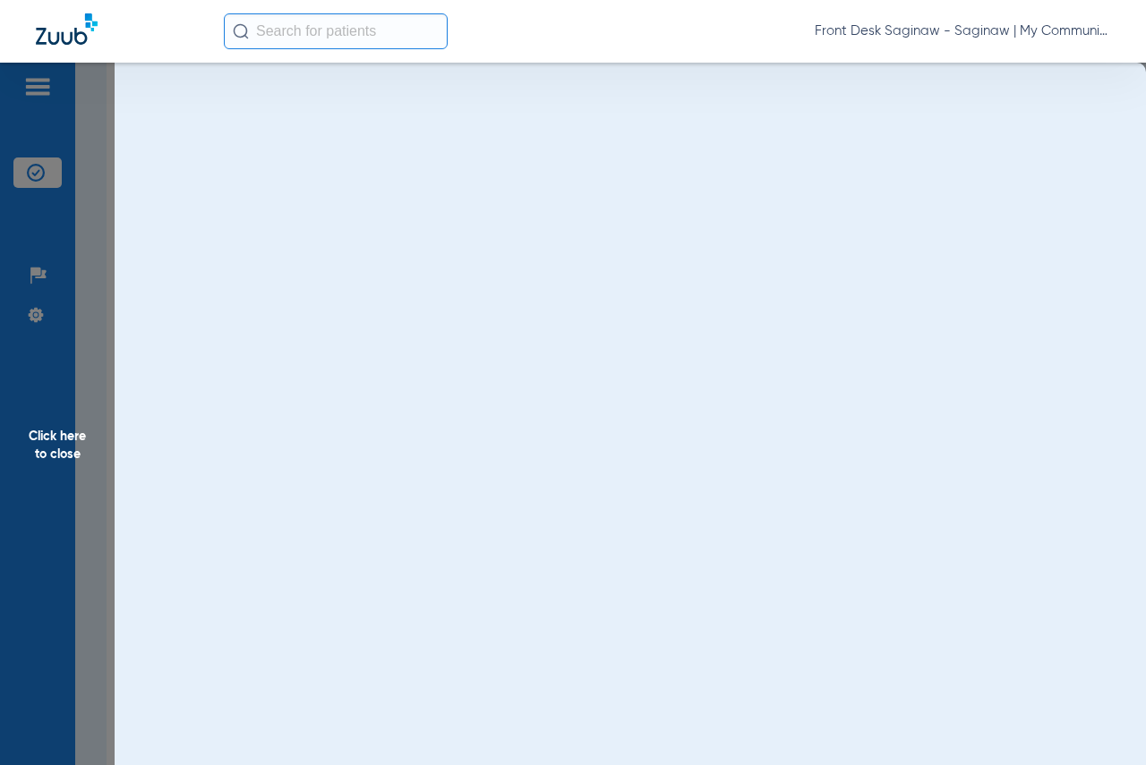
scroll to position [0, 0]
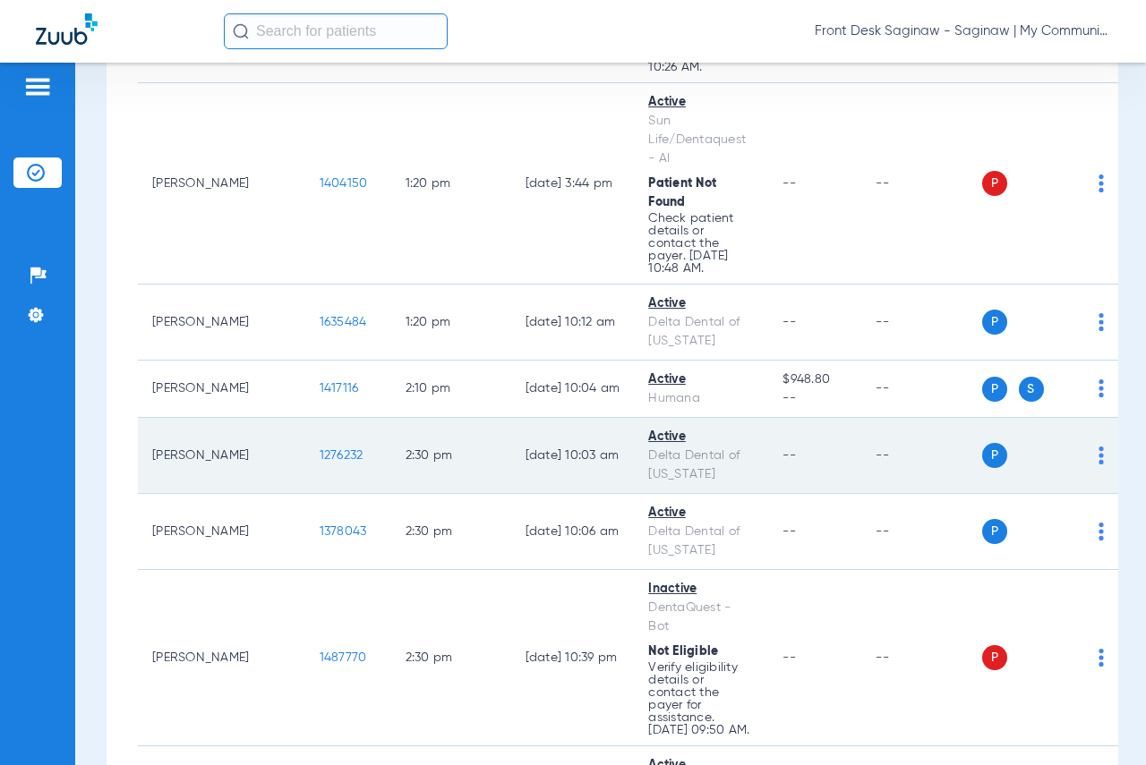
click at [320, 449] on span "1276232" at bounding box center [342, 455] width 44 height 13
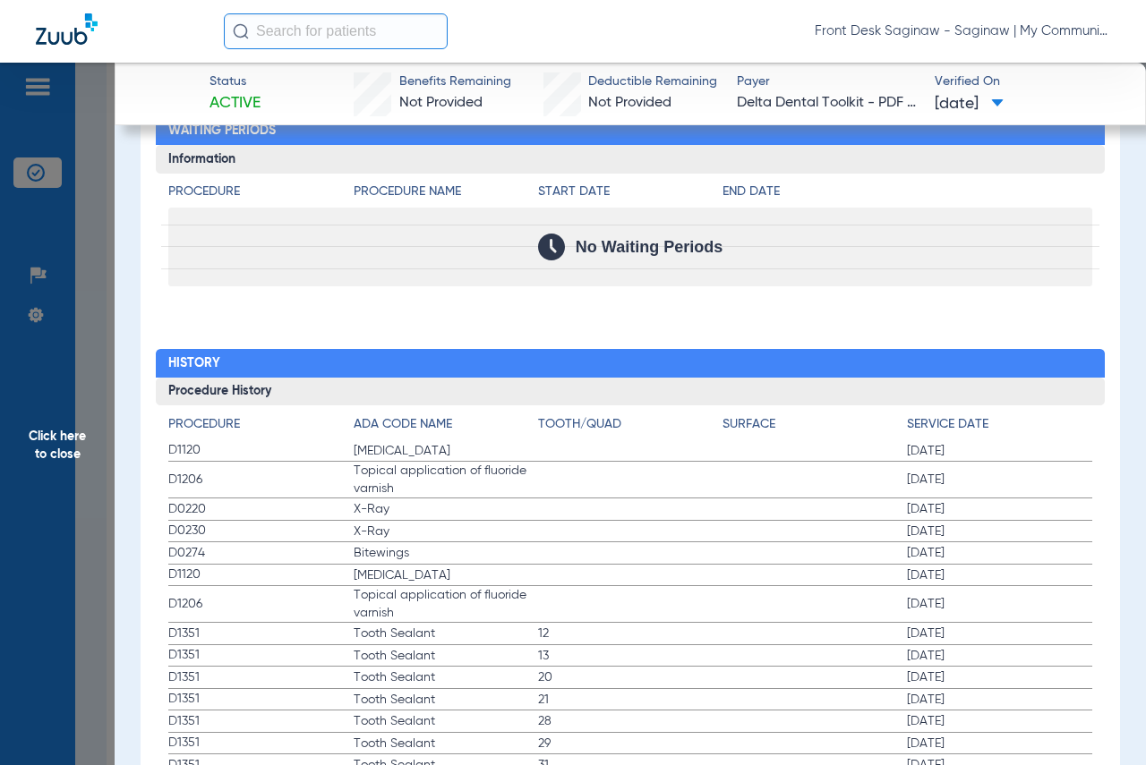
scroll to position [1790, 0]
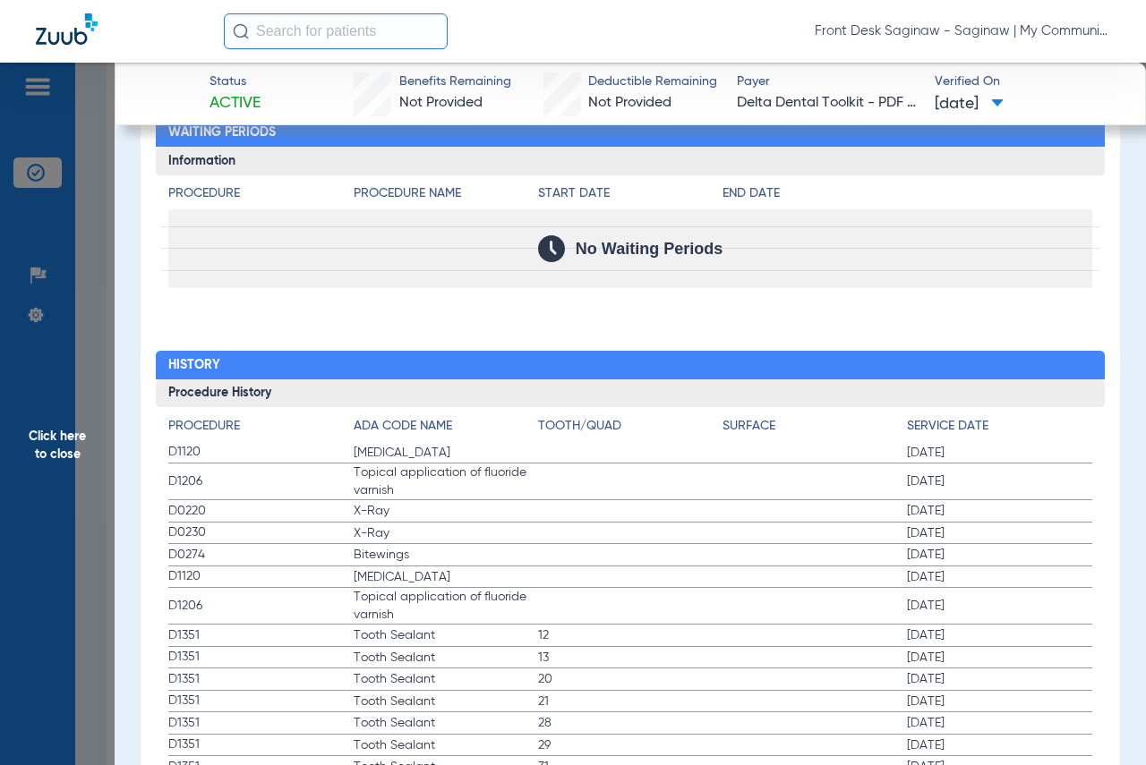
drag, startPoint x: 64, startPoint y: 516, endPoint x: 688, endPoint y: 662, distance: 640.9
drag, startPoint x: 0, startPoint y: 533, endPoint x: 198, endPoint y: 524, distance: 198.0
click at [7, 532] on span "Click here to close" at bounding box center [57, 445] width 115 height 765
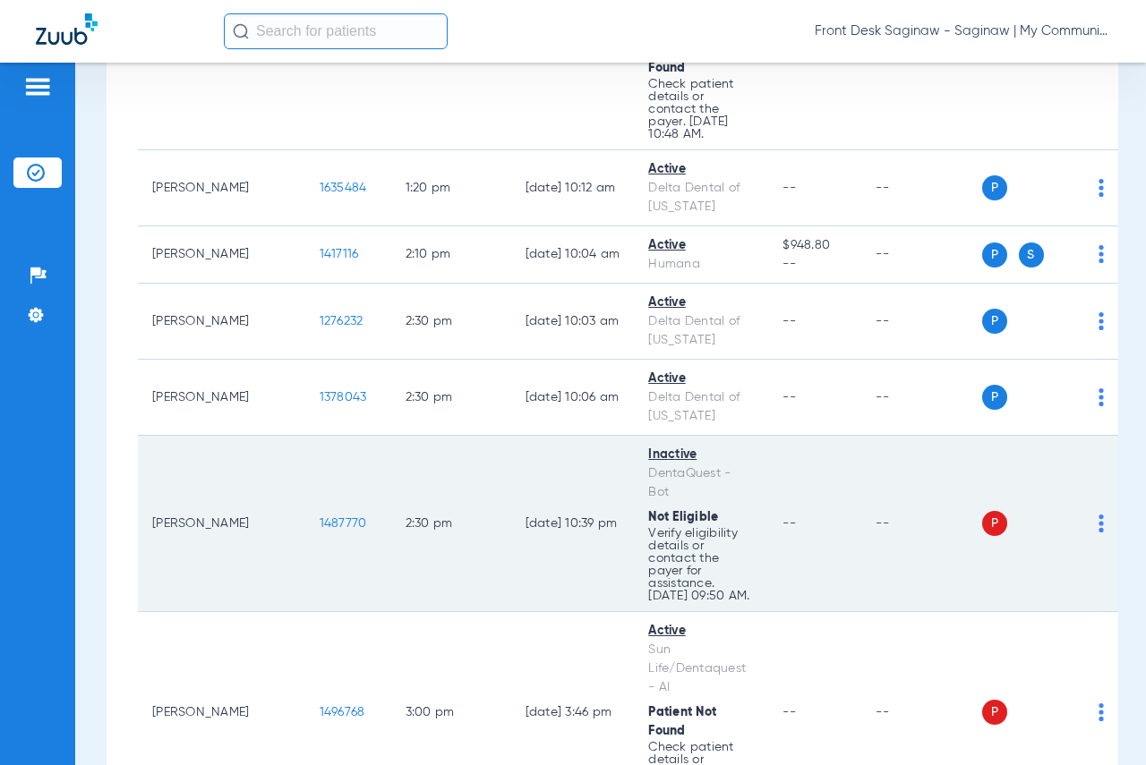
scroll to position [3491, 0]
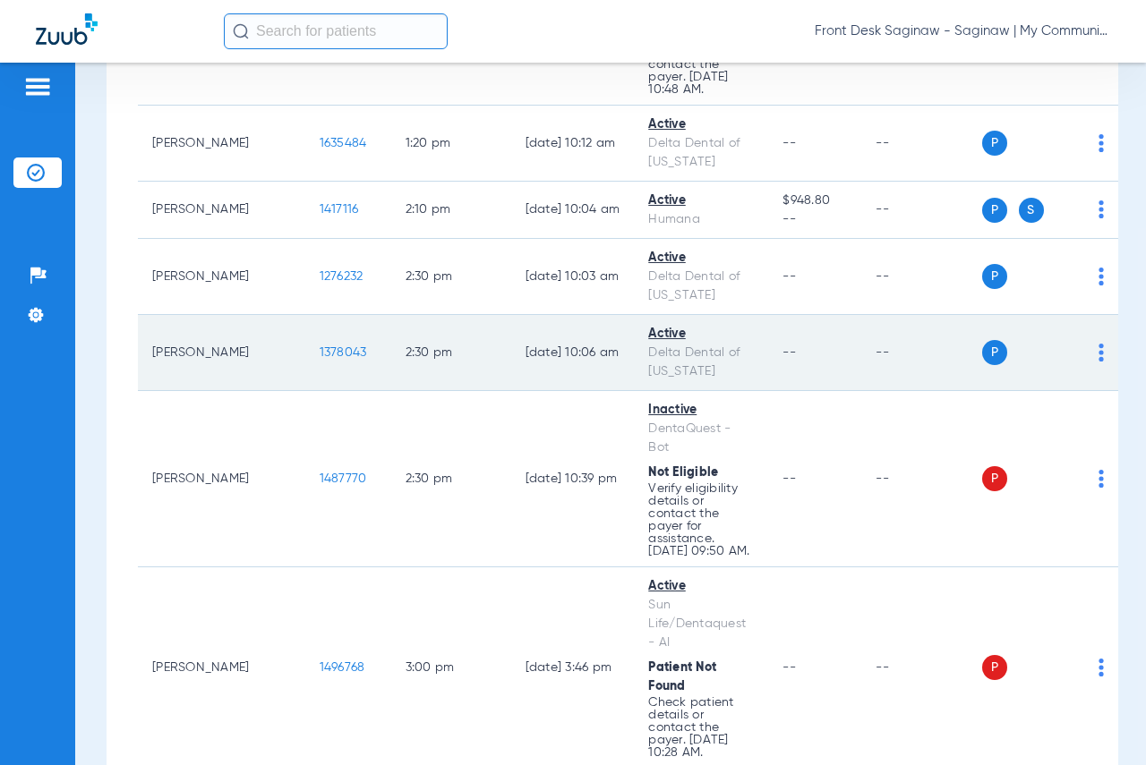
click at [320, 346] on span "1378043" at bounding box center [343, 352] width 47 height 13
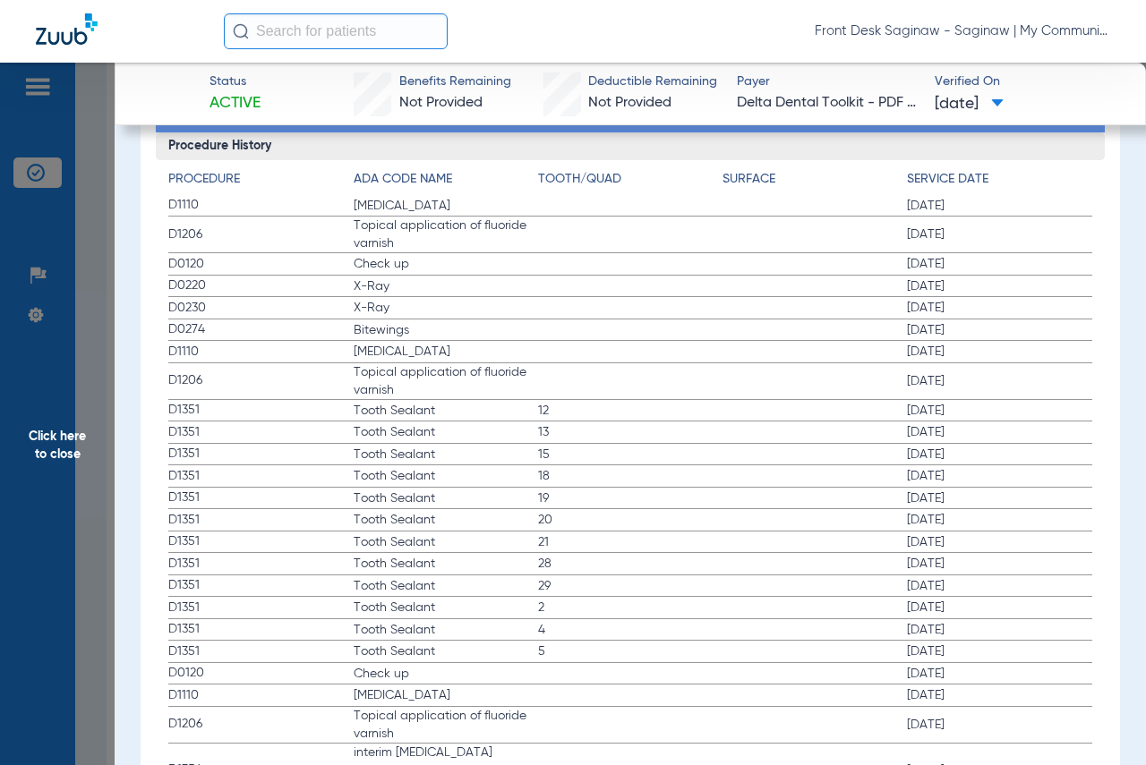
scroll to position [2059, 0]
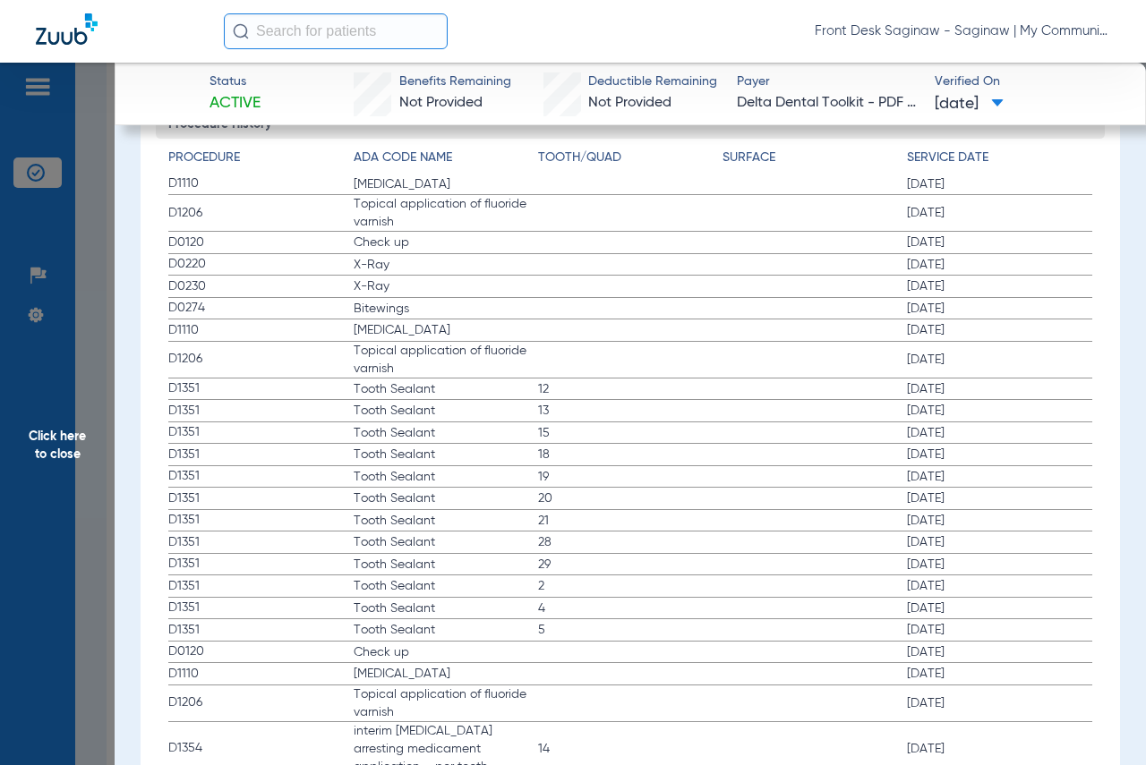
drag, startPoint x: 41, startPoint y: 444, endPoint x: 131, endPoint y: 450, distance: 89.7
click at [43, 444] on span "Click here to close" at bounding box center [57, 445] width 115 height 765
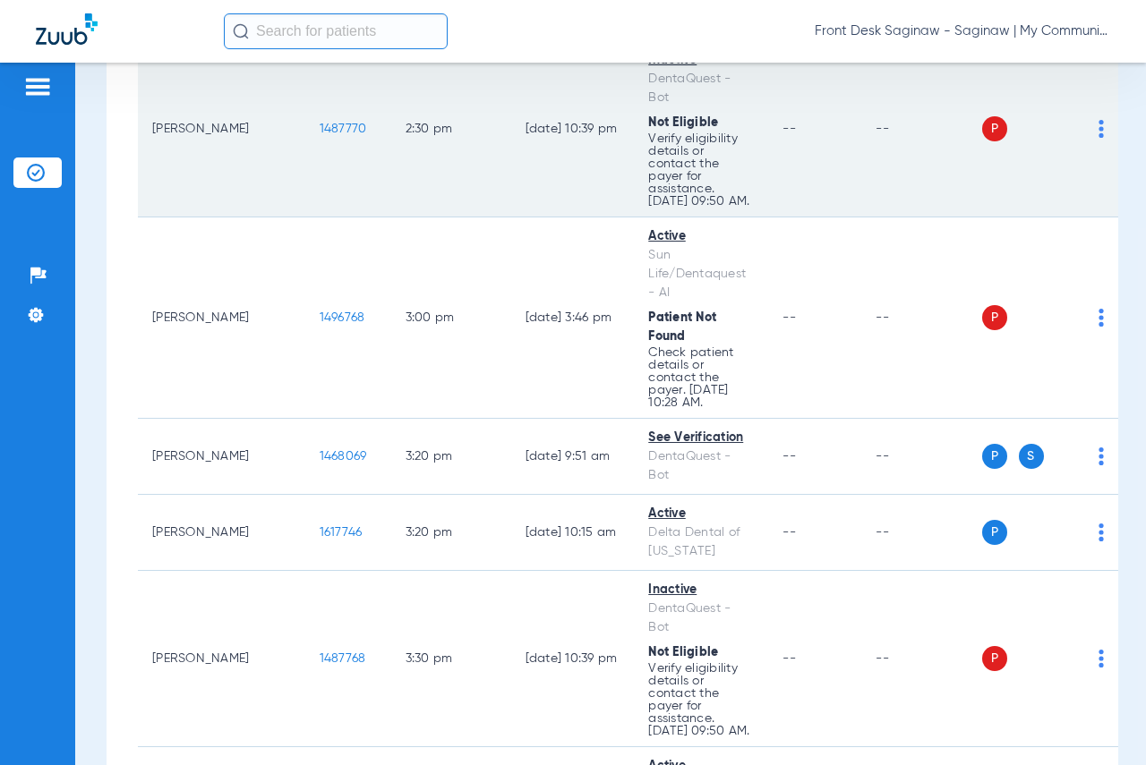
scroll to position [3849, 0]
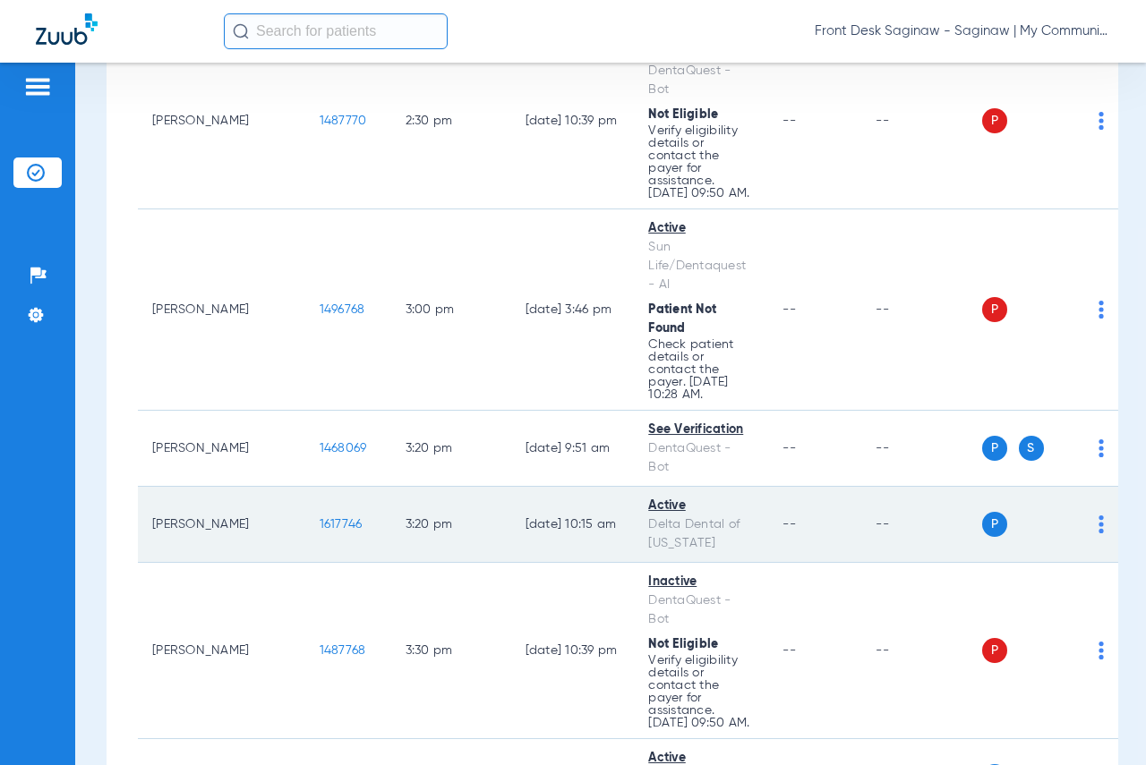
click at [320, 518] on span "1617746" at bounding box center [341, 524] width 43 height 13
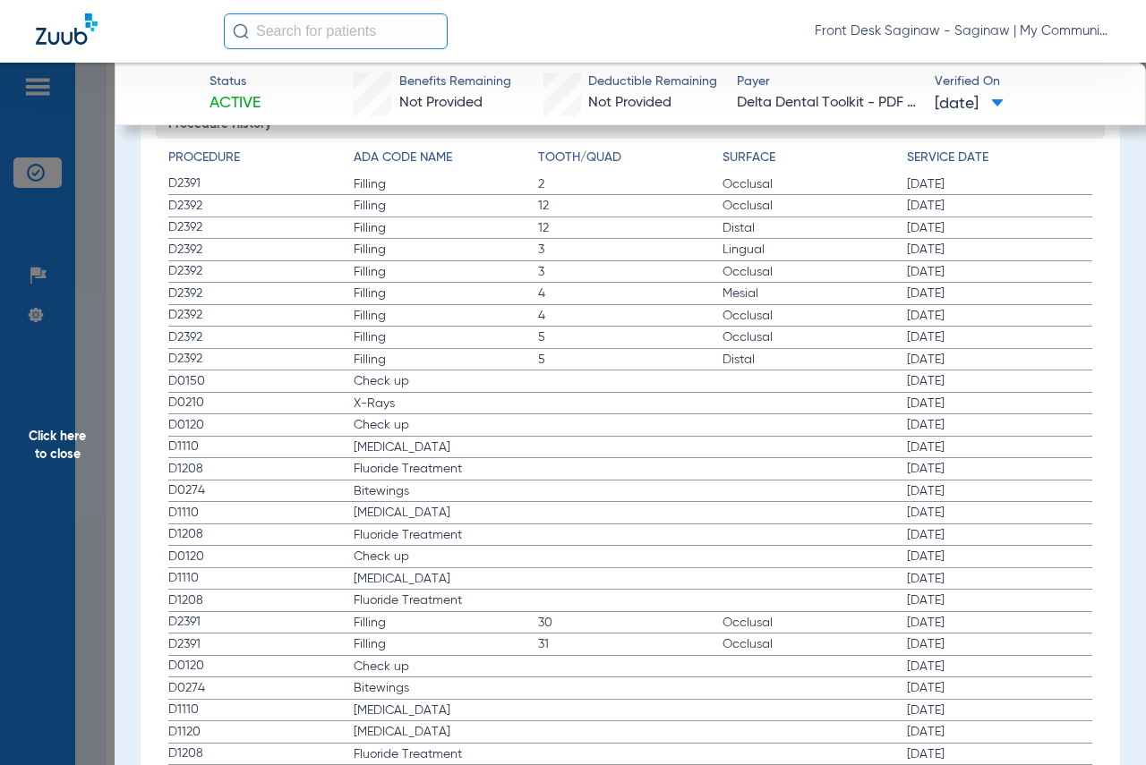
scroll to position [1880, 0]
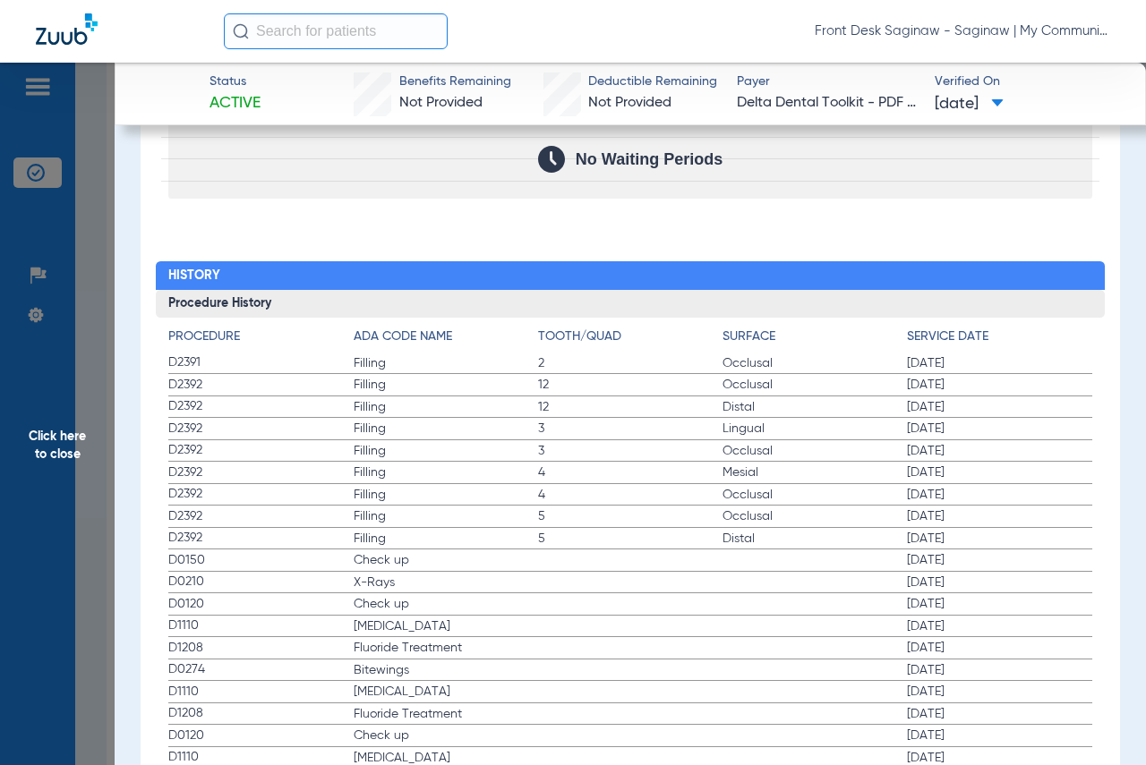
click at [16, 458] on span "Click here to close" at bounding box center [57, 445] width 115 height 765
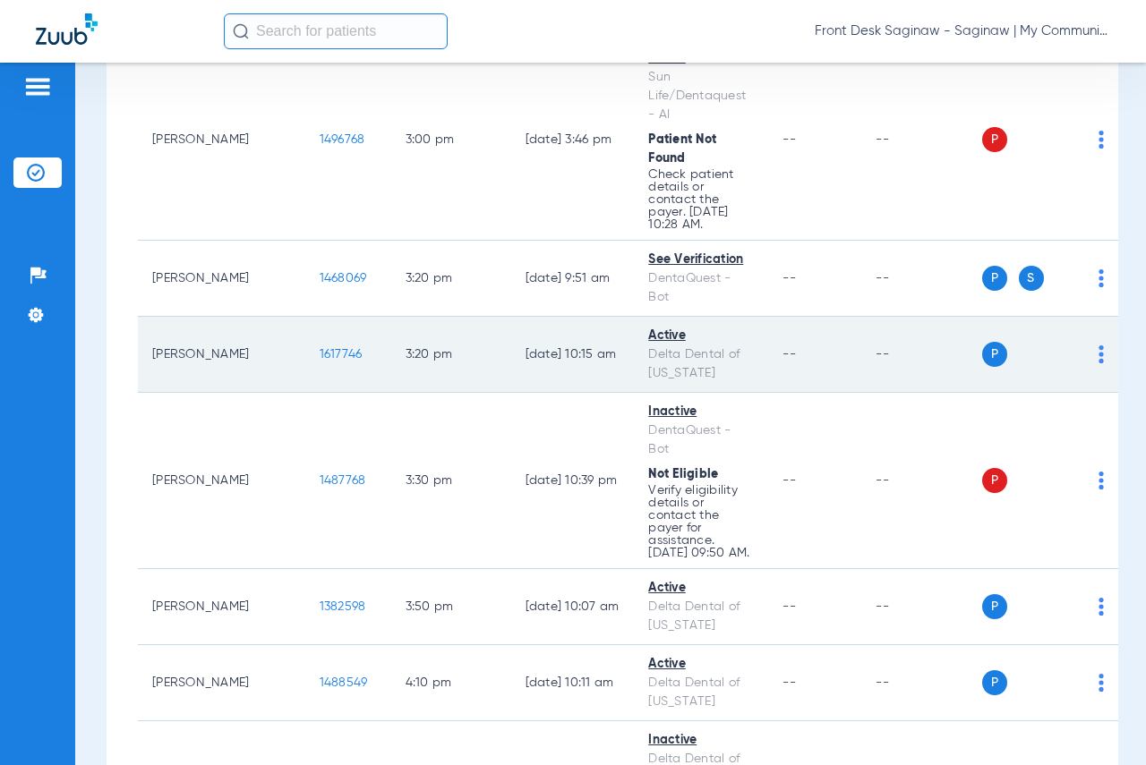
scroll to position [4028, 0]
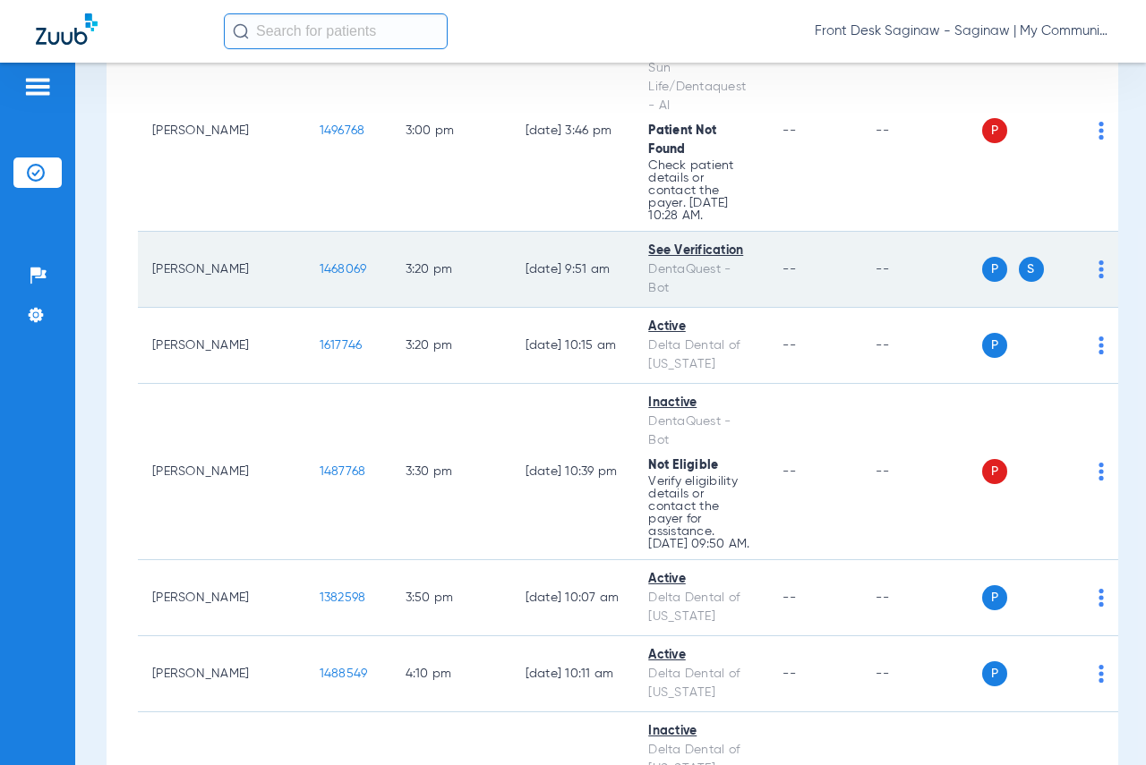
click at [320, 263] on span "1468069" at bounding box center [343, 269] width 47 height 13
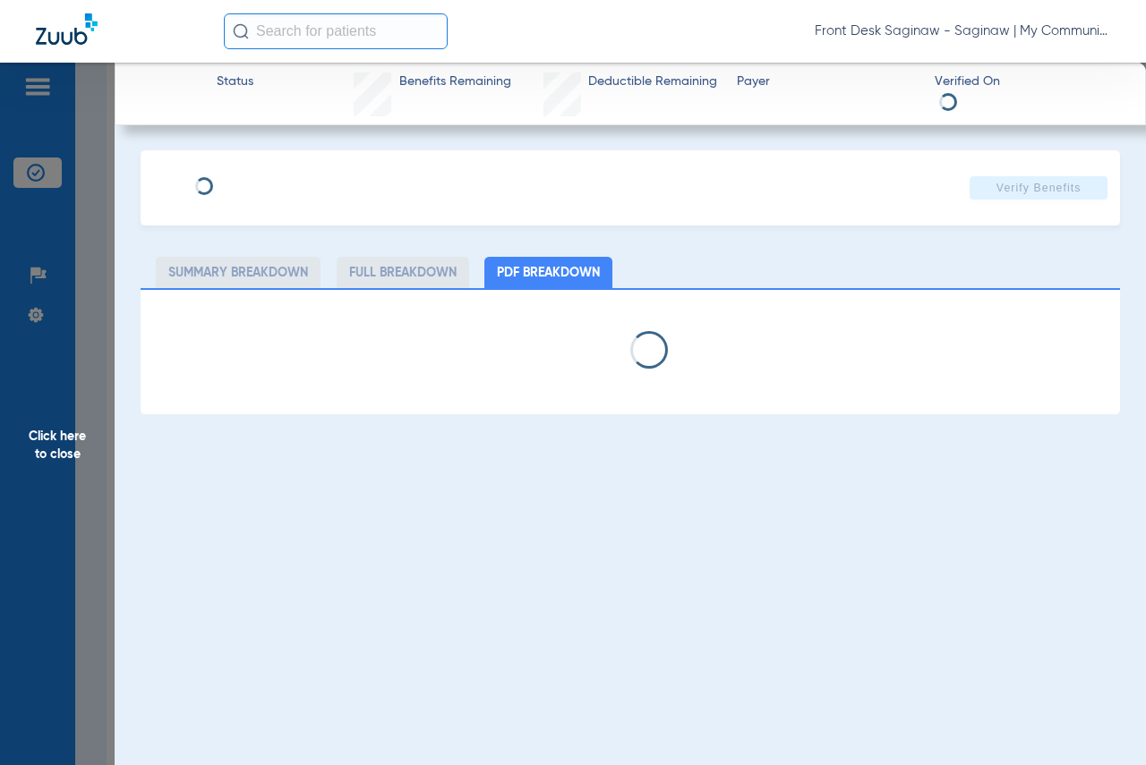
select select "page-width"
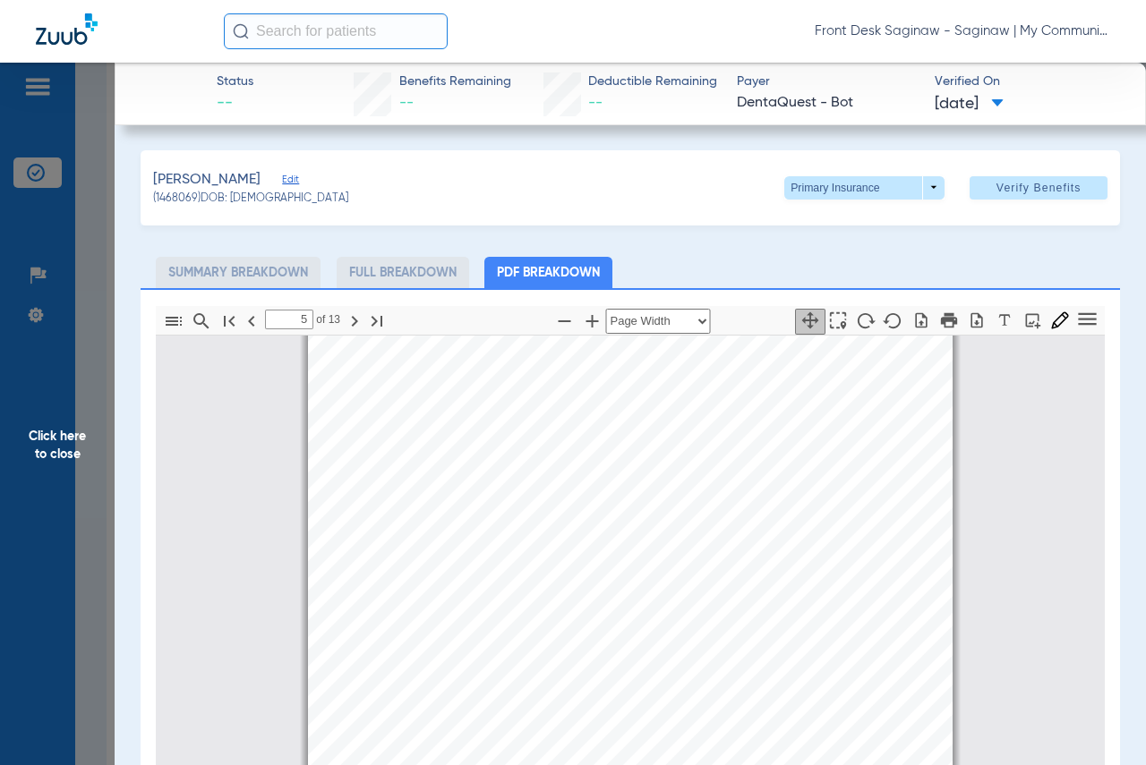
scroll to position [2784, 0]
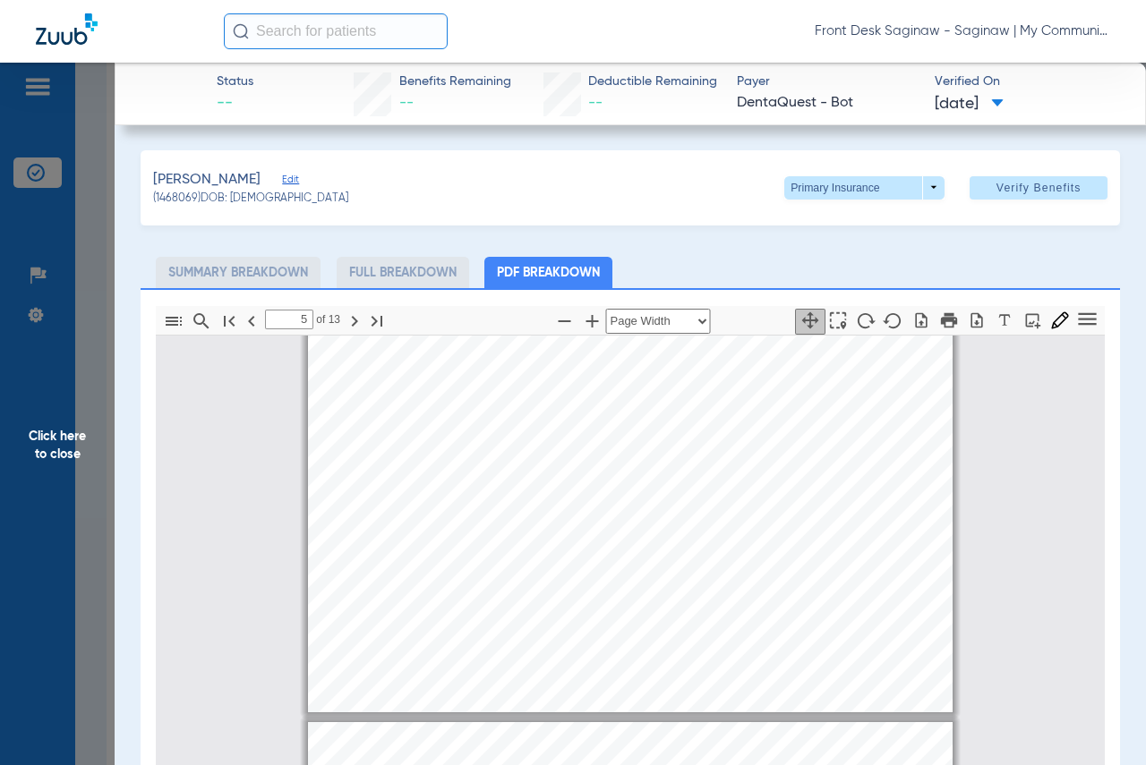
type input "6"
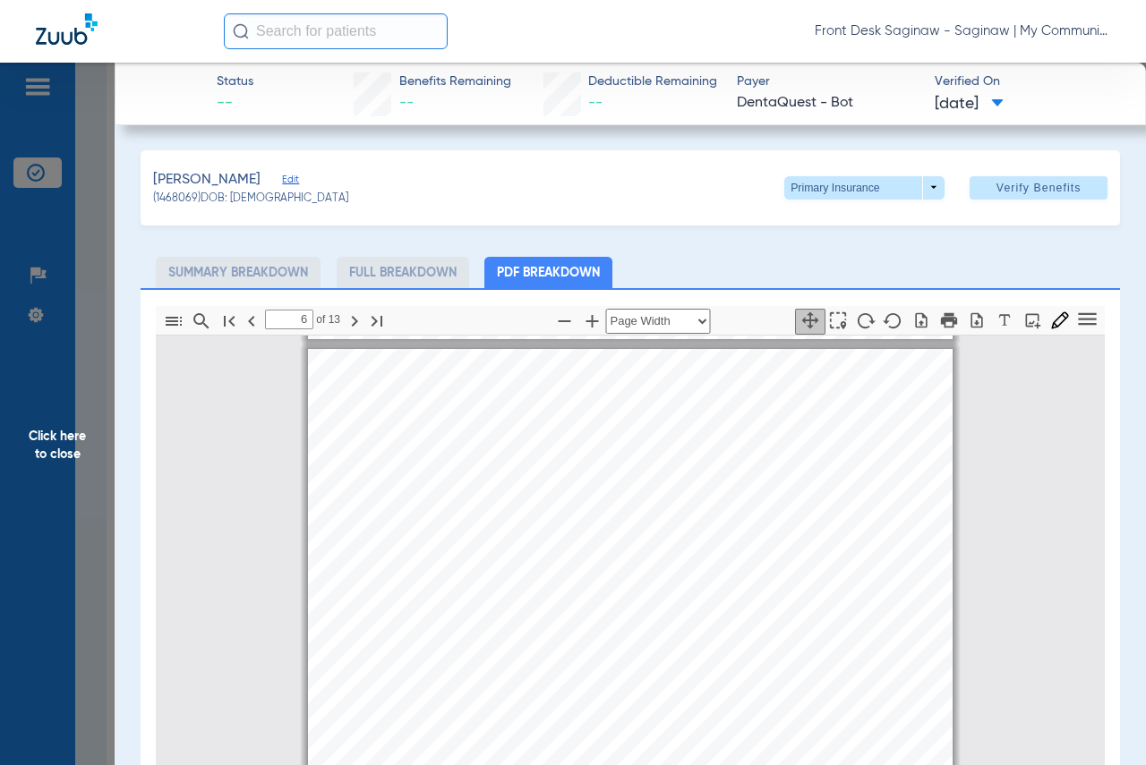
scroll to position [3410, 0]
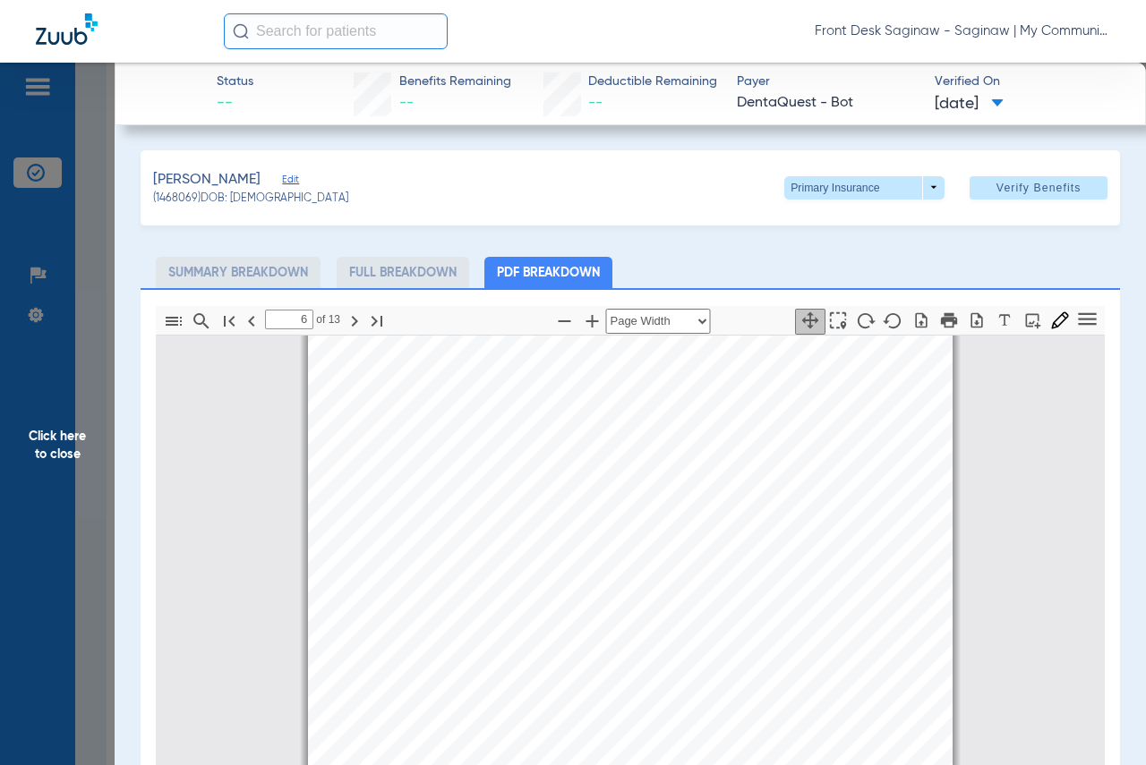
drag, startPoint x: 3, startPoint y: 484, endPoint x: 507, endPoint y: 479, distance: 503.9
click at [3, 484] on span "Click here to close" at bounding box center [57, 445] width 115 height 765
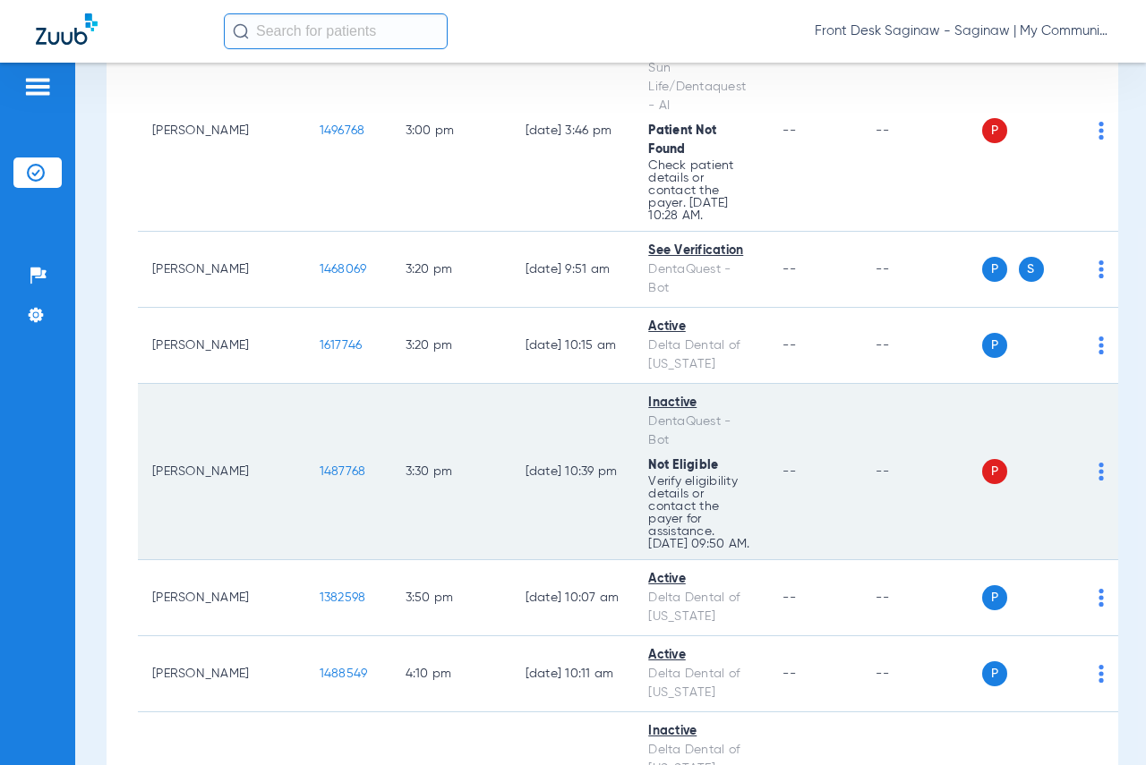
scroll to position [4207, 0]
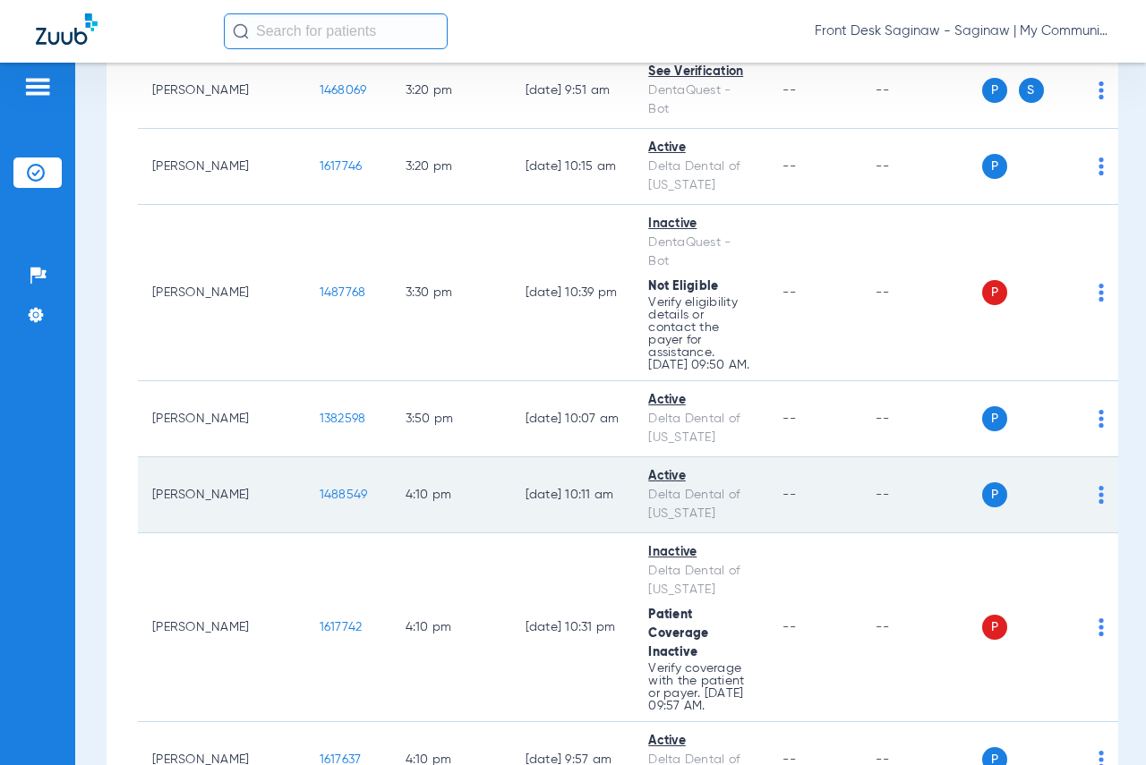
click at [320, 489] on span "1488549" at bounding box center [344, 495] width 48 height 13
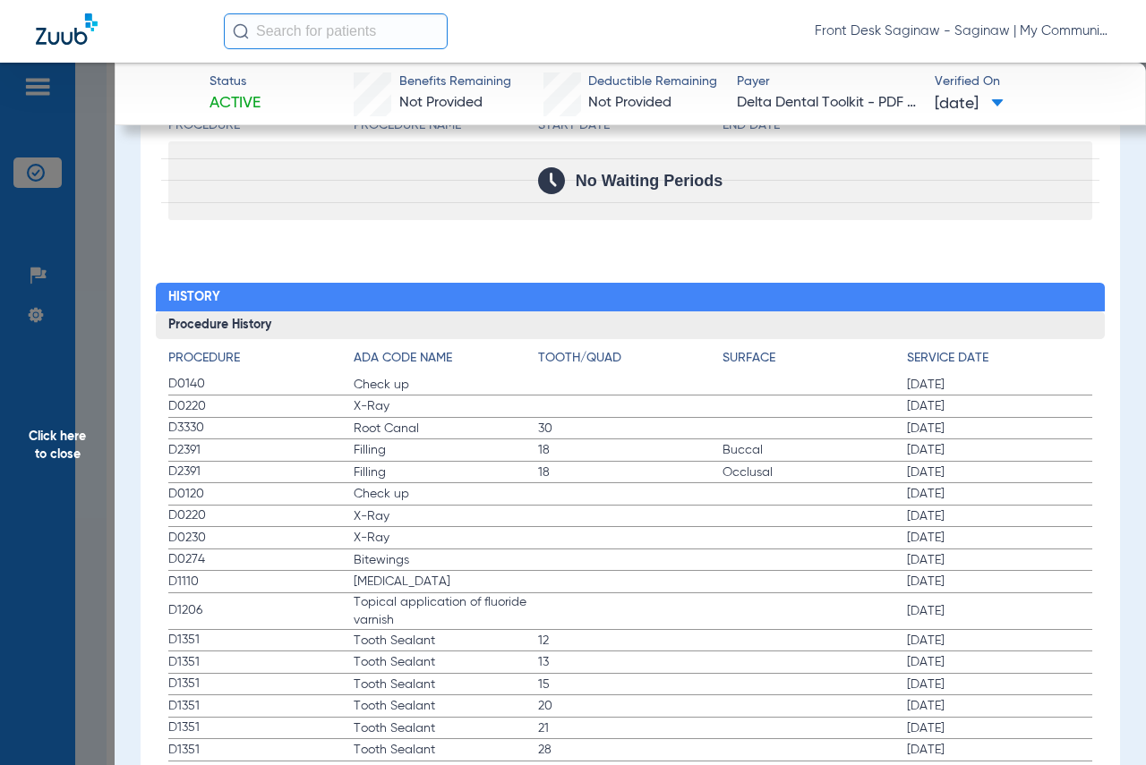
scroll to position [1880, 0]
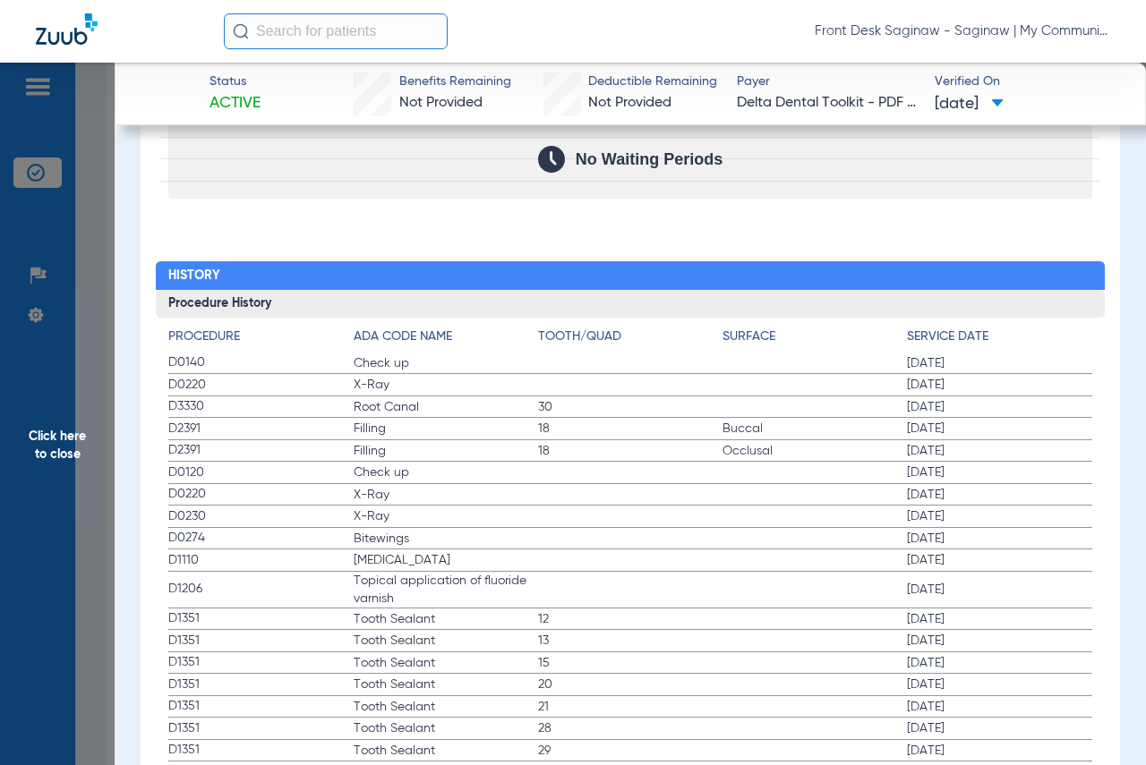
drag, startPoint x: 16, startPoint y: 471, endPoint x: 225, endPoint y: 461, distance: 208.8
click at [17, 471] on span "Click here to close" at bounding box center [57, 445] width 115 height 765
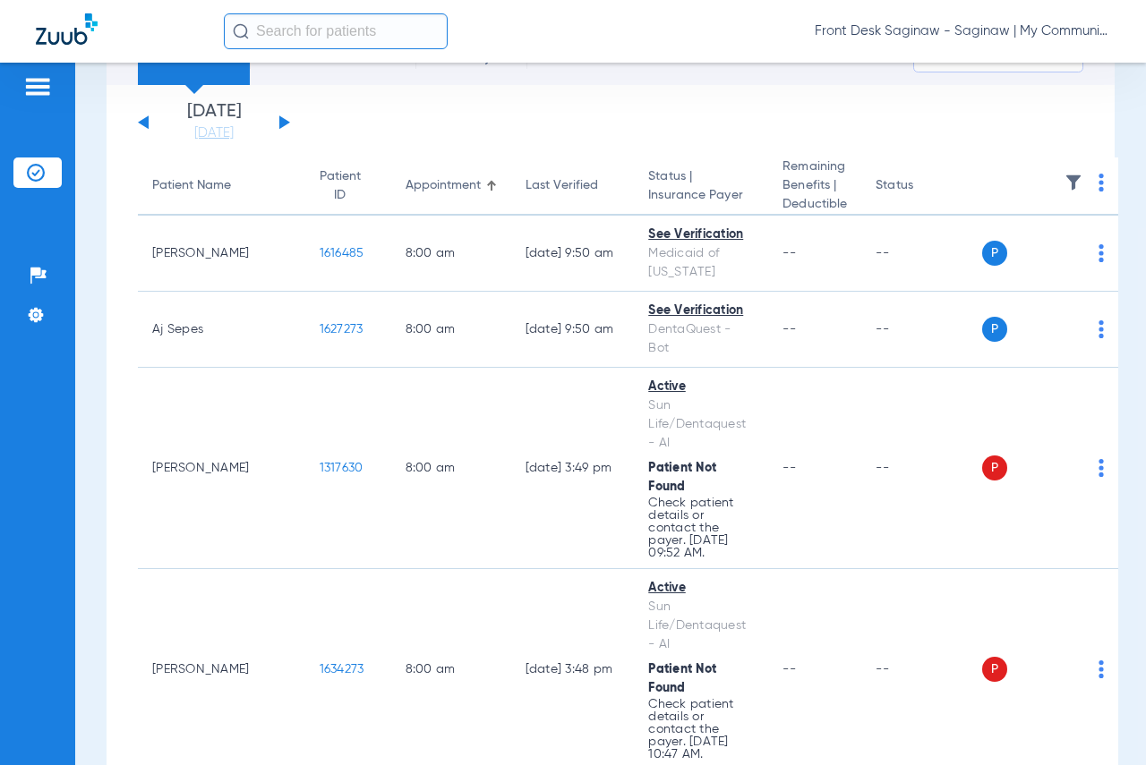
scroll to position [0, 0]
